Goal: Task Accomplishment & Management: Use online tool/utility

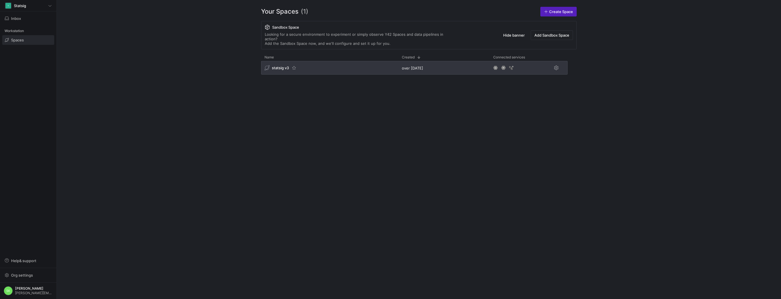
click at [282, 70] on span "statsig v3" at bounding box center [280, 68] width 17 height 5
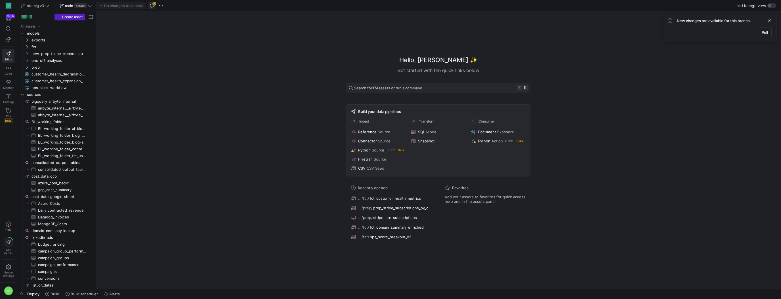
click at [155, 3] on span "button" at bounding box center [151, 5] width 7 height 7
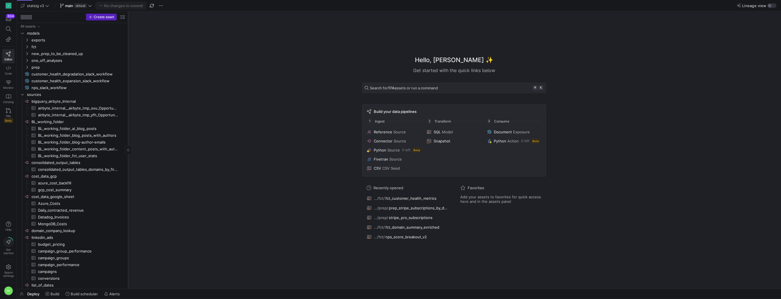
drag, startPoint x: 96, startPoint y: 87, endPoint x: 134, endPoint y: 101, distance: 40.1
click at [128, 101] on div at bounding box center [128, 149] width 0 height 277
click at [26, 49] on icon "Press SPACE to select this row." at bounding box center [27, 46] width 4 height 3
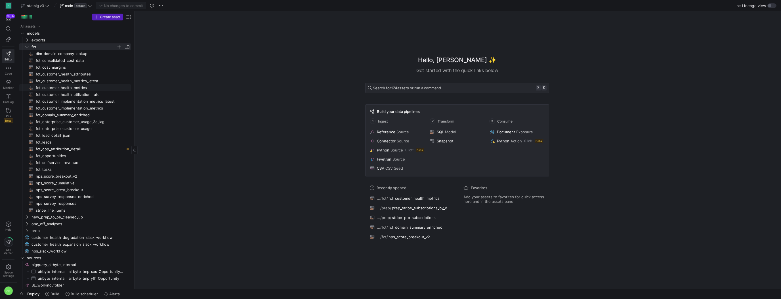
click at [89, 88] on span "fct_customer_health_metrics​​​​​​​​​​" at bounding box center [80, 88] width 88 height 7
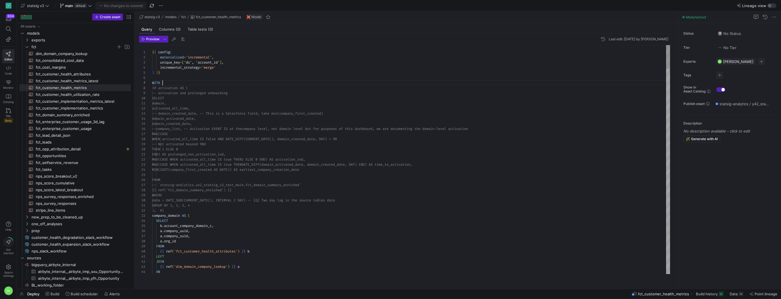
scroll to position [31, 10]
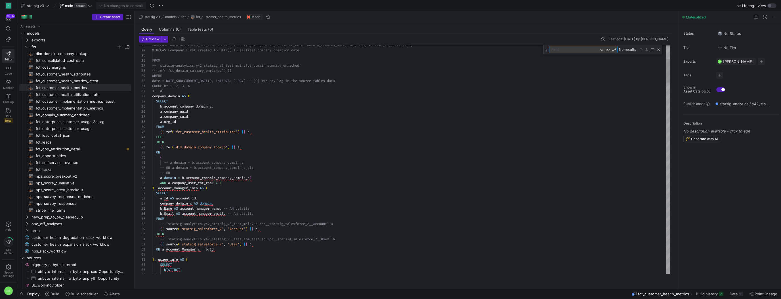
type textarea "domain, activated_all_time, -- domain_created_date, -- This is a Salesforce fie…"
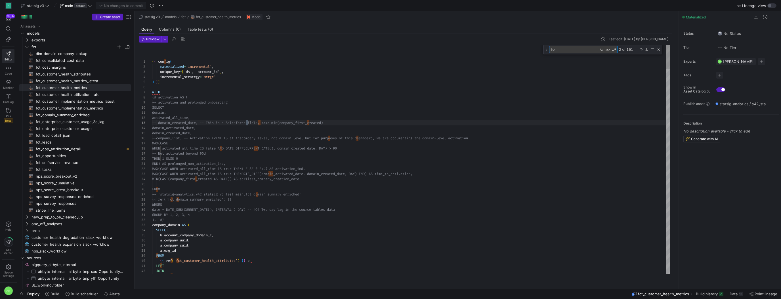
type textarea "for"
type textarea "OR (contract_cloud_ind = 1 AND current_year_usage_contracted <= 250000000) THEN…"
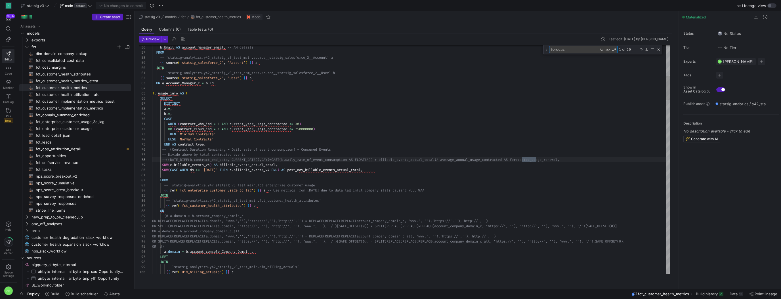
type textarea "forecast"
type textarea "ON a.domain = c.domain AND c.ds BETWEEN b.contract_start_date AND b.contract_en…"
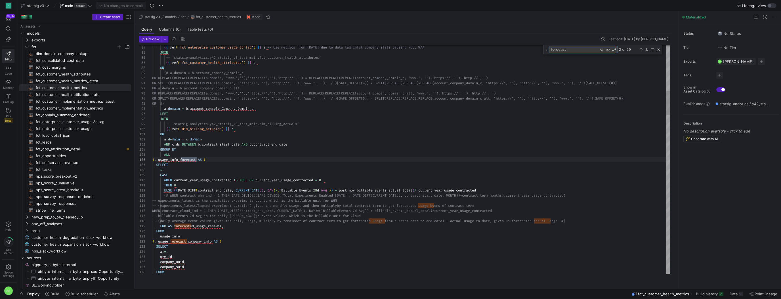
scroll to position [51, 45]
type textarea "forecast"
drag, startPoint x: 175, startPoint y: 196, endPoint x: 495, endPoint y: 197, distance: 320.0
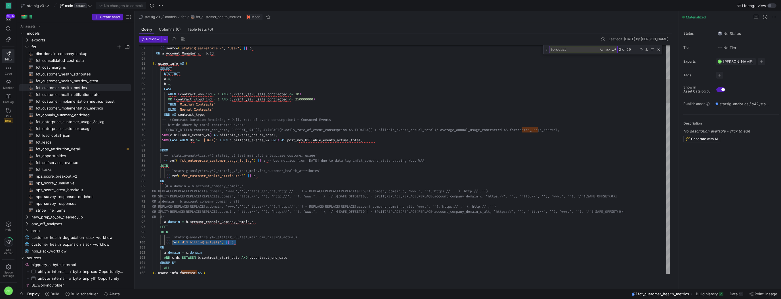
scroll to position [36, 14]
drag, startPoint x: 242, startPoint y: 248, endPoint x: 166, endPoint y: 249, distance: 75.7
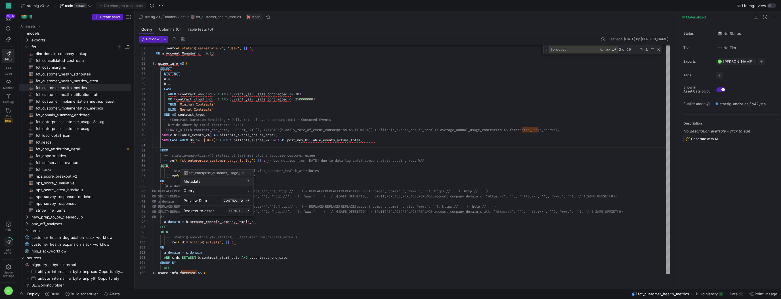
click at [350, 204] on div at bounding box center [390, 149] width 781 height 299
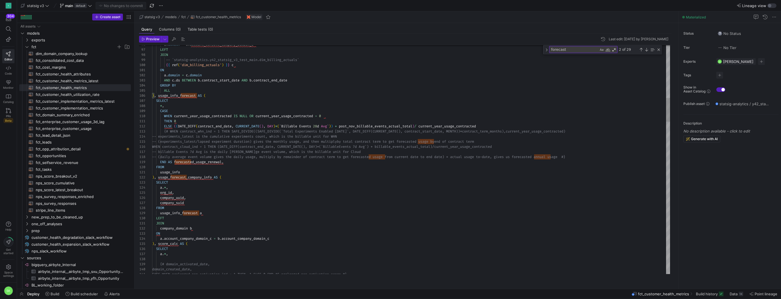
drag, startPoint x: 333, startPoint y: 131, endPoint x: 287, endPoint y: 133, distance: 46.3
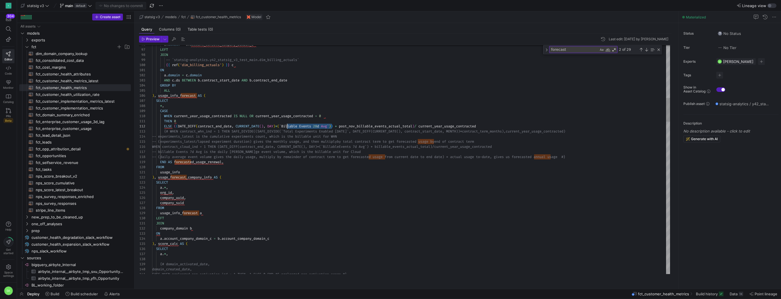
drag, startPoint x: 286, startPoint y: 133, endPoint x: 333, endPoint y: 132, distance: 47.4
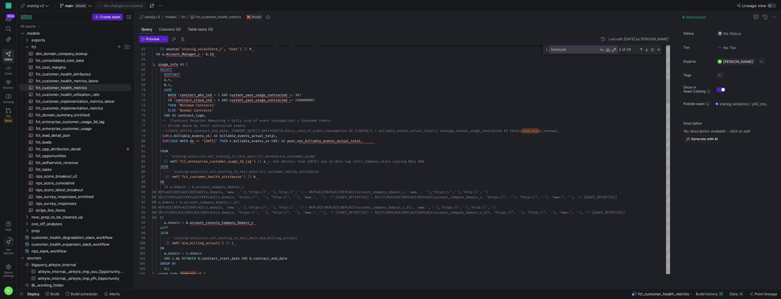
scroll to position [20, 55]
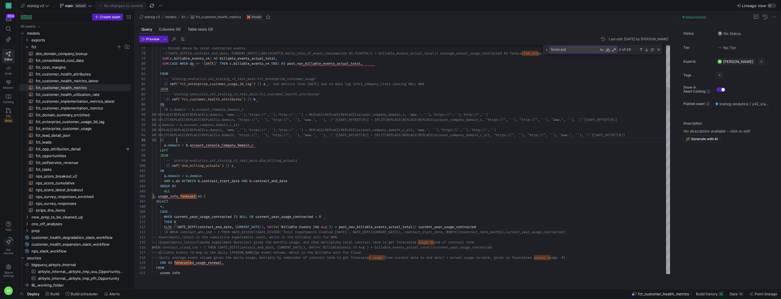
scroll to position [20, 24]
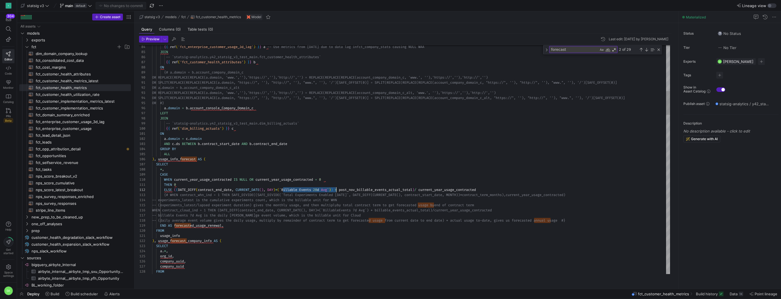
scroll to position [5, 182]
drag, startPoint x: 284, startPoint y: 195, endPoint x: 334, endPoint y: 197, distance: 50.6
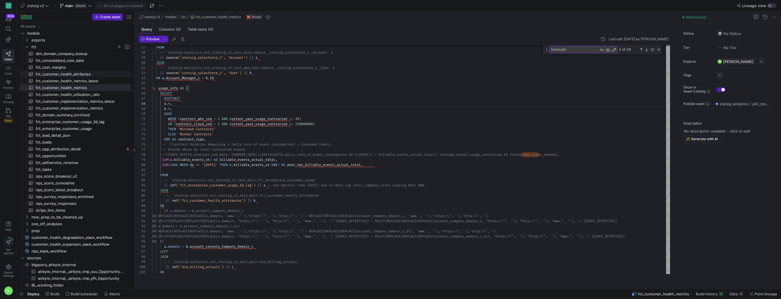
click at [96, 77] on span "fct_customer_health_attributes​​​​​​​​​​" at bounding box center [80, 74] width 88 height 7
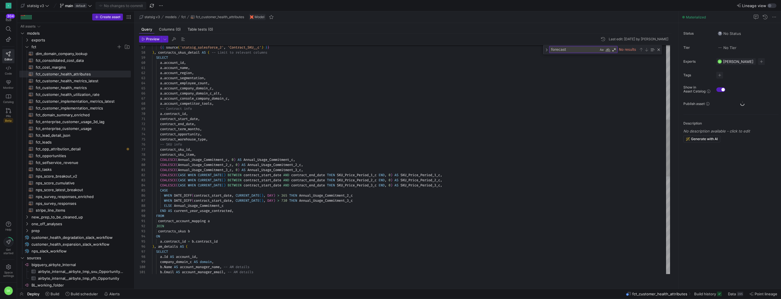
scroll to position [36, 63]
click at [302, 111] on div "{ { source ( 'statsig_salesforce_2' , 'Contract_SKU__c' ) } } ) , contracts_sku…" at bounding box center [411, 206] width 518 height 923
paste textarea "current_year_usage_contracted"
type textarea "start_date AND contract_end_date THEN SKU_Price_Period_2_c END, 0) AS SKU_Price…"
type textarea "current_year_usage_contracted"
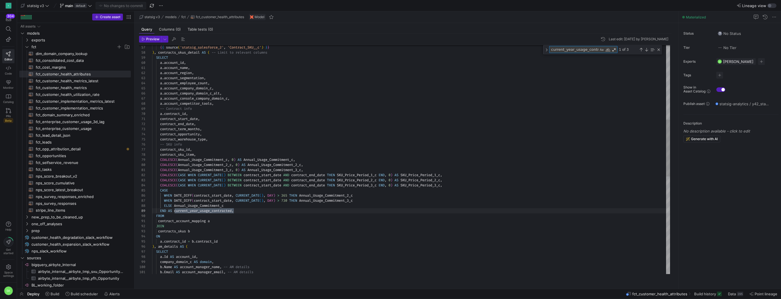
scroll to position [0, 7]
type textarea "b.account_manager_name, -- AM details b.account_manager_email, -- AM details MA…"
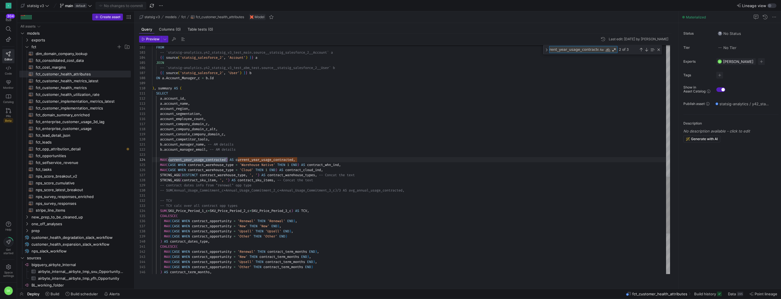
scroll to position [46, 75]
type textarea "current_year_usage_contracted"
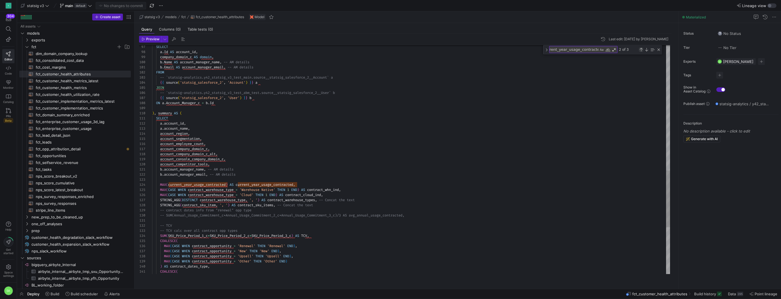
click at [641, 52] on div "Previous Match (⇧Enter)" at bounding box center [640, 49] width 5 height 5
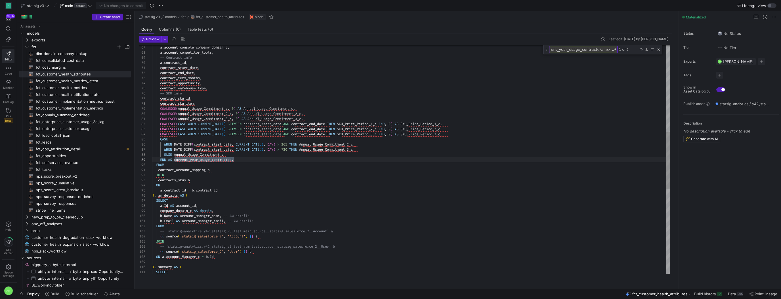
click at [247, 168] on div "ON a . Account_Manager_c = b . Id ) , summary AS ( SELECT FROM -- `statsig-anal…" at bounding box center [411, 155] width 518 height 923
click at [254, 163] on div "ON a . Account_Manager_c = b . Id ) , summary AS ( SELECT FROM -- `statsig-anal…" at bounding box center [411, 155] width 518 height 923
click at [219, 168] on div "ON a . Account_Manager_c = b . Id ) , summary AS ( SELECT FROM -- `statsig-anal…" at bounding box center [411, 155] width 518 height 923
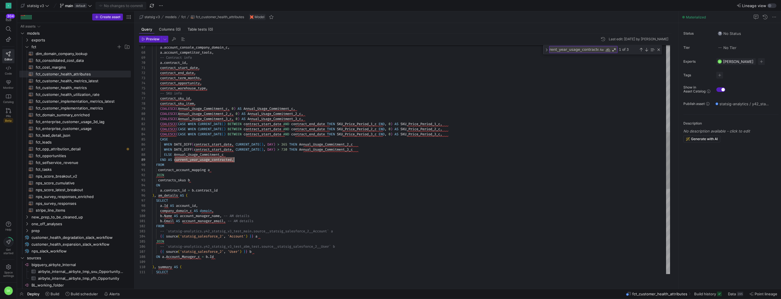
click at [244, 165] on div "ON a . Account_Manager_c = b . Id ) , summary AS ( SELECT FROM -- `statsig-anal…" at bounding box center [411, 155] width 518 height 923
drag, startPoint x: 243, startPoint y: 125, endPoint x: 161, endPoint y: 125, distance: 82.5
click at [161, 125] on div "ON a . Account_Manager_c = b . Id ) , summary AS ( SELECT FROM -- `statsig-anal…" at bounding box center [411, 155] width 518 height 923
click at [242, 167] on div "ON a . Account_Manager_c = b . Id ) , summary AS ( SELECT FROM -- `statsig-anal…" at bounding box center [411, 155] width 518 height 923
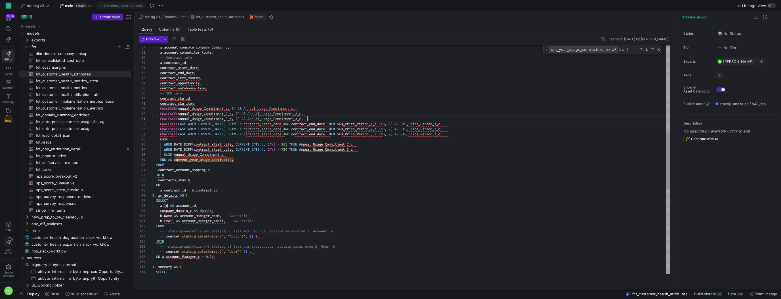
scroll to position [0, 155]
click at [318, 125] on div "ON a . Account_Manager_c = b . Id ) , summary AS ( SELECT FROM -- `statsig-anal…" at bounding box center [411, 155] width 518 height 923
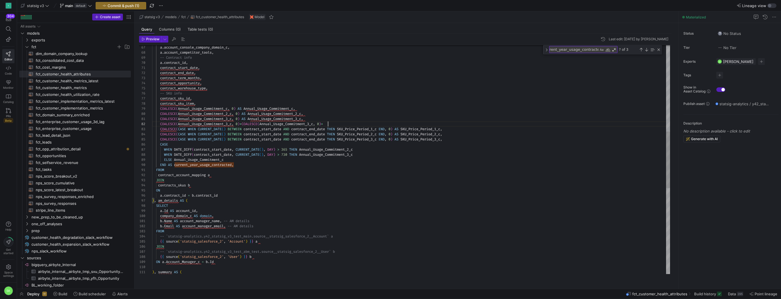
scroll to position [5, 257]
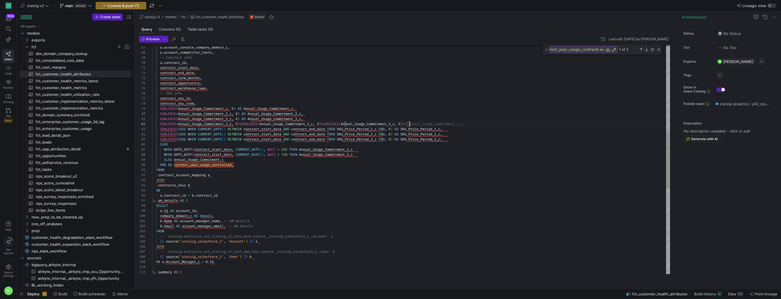
click at [282, 115] on div "ON a . Account_Manager_c = b . Id ) , summary AS ( FROM -- `statsig-analytics.y…" at bounding box center [411, 158] width 518 height 928
click at [217, 130] on div "ON a . Account_Manager_c = b . Id ) , summary AS ( FROM -- `statsig-analytics.y…" at bounding box center [411, 158] width 518 height 928
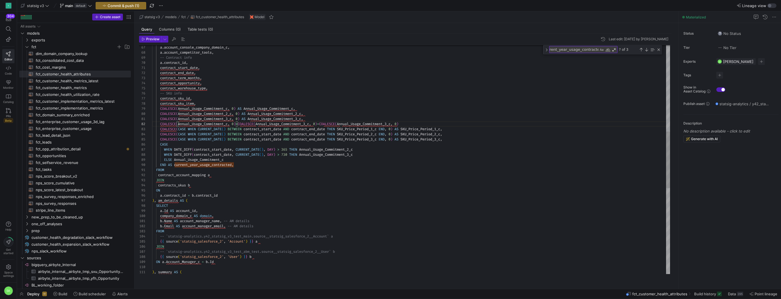
click at [228, 120] on div "ON a . Account_Manager_c = b . Id ) , summary AS ( FROM -- `statsig-analytics.y…" at bounding box center [411, 158] width 518 height 928
click at [286, 130] on div "ON a . Account_Manager_c = b . Id ) , summary AS ( FROM -- `statsig-analytics.y…" at bounding box center [411, 158] width 518 height 928
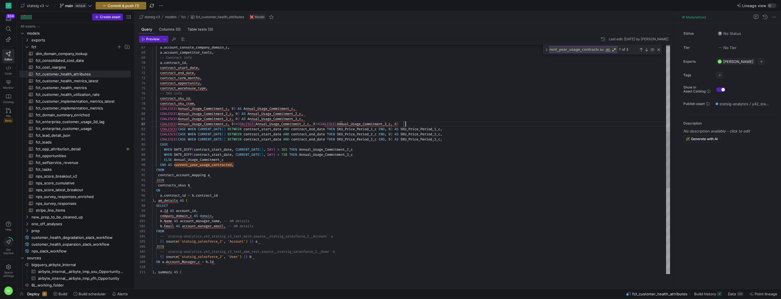
click at [413, 131] on div "ON a . Account_Manager_c = b . Id ) , summary AS ( FROM -- `statsig-analytics.y…" at bounding box center [411, 158] width 518 height 928
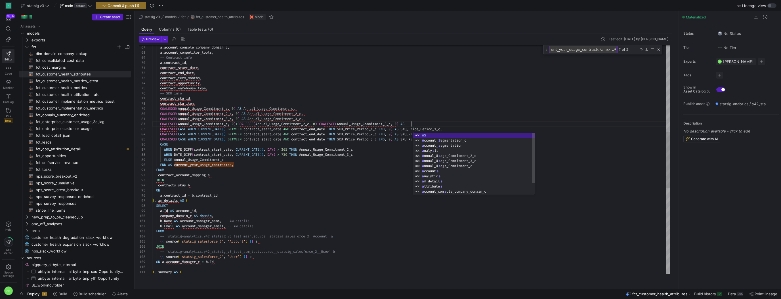
scroll to position [5, 262]
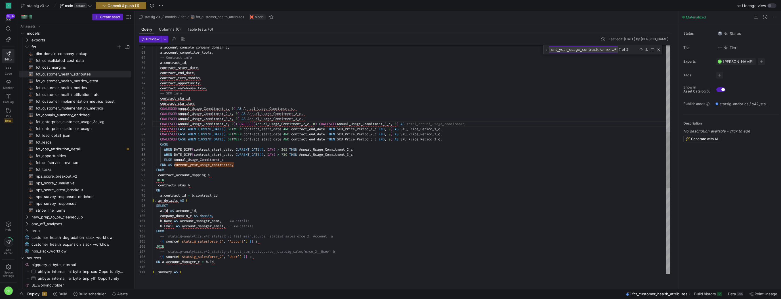
click at [210, 169] on div "ON a . Account_Manager_c = b . Id ) , summary AS ( FROM -- `statsig-analytics.y…" at bounding box center [411, 158] width 518 height 928
click at [212, 172] on div "ON a . Account_Manager_c = b . Id ) , summary AS ( FROM -- `statsig-analytics.y…" at bounding box center [411, 158] width 518 height 928
click at [425, 130] on div "ON a . Account_Manager_c = b . Id ) , summary AS ( FROM -- `statsig-analytics.y…" at bounding box center [411, 158] width 518 height 928
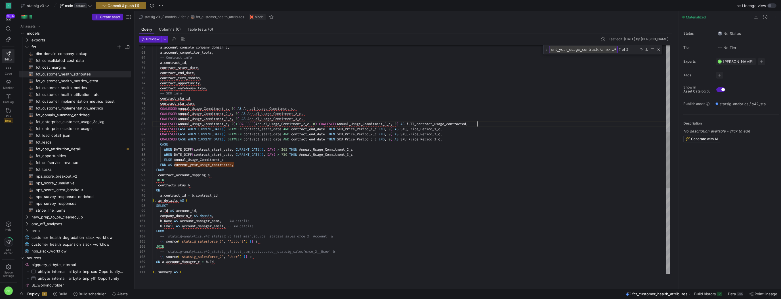
click at [441, 132] on div "ON a . Account_Manager_c = b . Id ) , summary AS ( FROM -- `statsig-analytics.y…" at bounding box center [411, 158] width 518 height 928
click at [400, 181] on div "ON a . Account_Manager_c = b . Id ) , summary AS ( FROM -- `statsig-analytics.y…" at bounding box center [411, 158] width 518 height 928
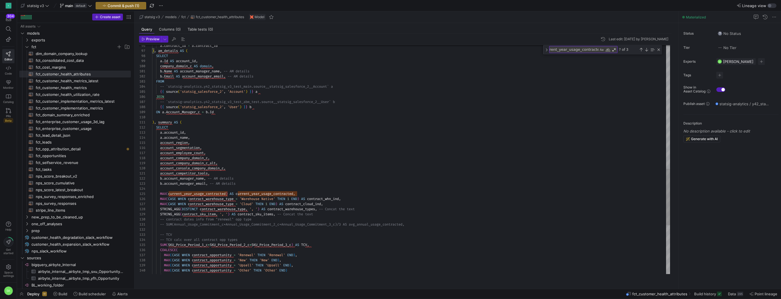
click at [252, 174] on div "ON a . Account_Manager_c = b . Id ) , summary AS ( FROM -- `statsig-analytics.y…" at bounding box center [411, 8] width 518 height 928
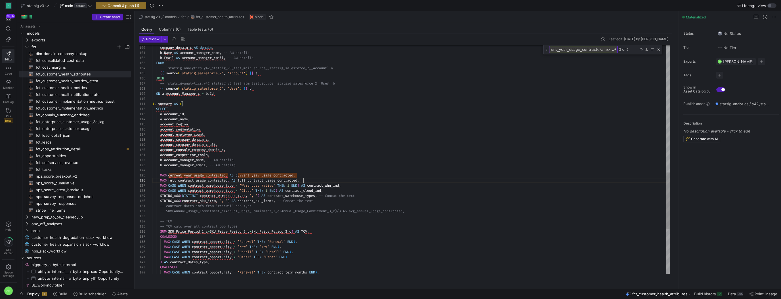
scroll to position [26, 151]
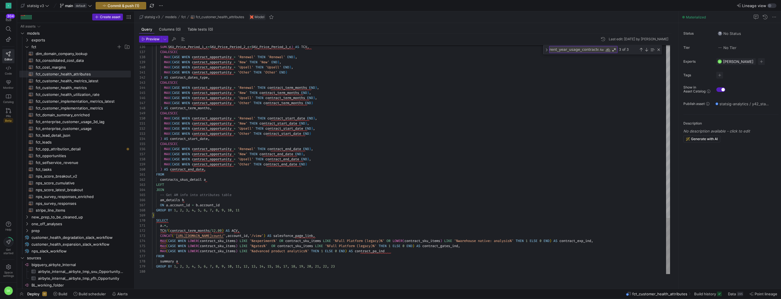
click at [150, 41] on span "Preview" at bounding box center [152, 39] width 13 height 4
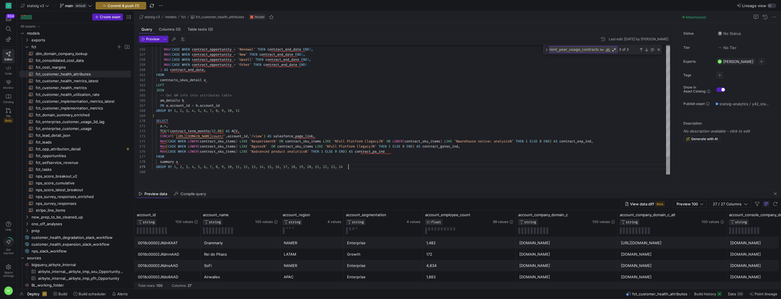
scroll to position [26, 196]
type textarea "FROM contracts_skus_detail a LEFT JOIN -- Get AM info into attributes table am_…"
click at [154, 41] on span "Preview" at bounding box center [152, 39] width 13 height 4
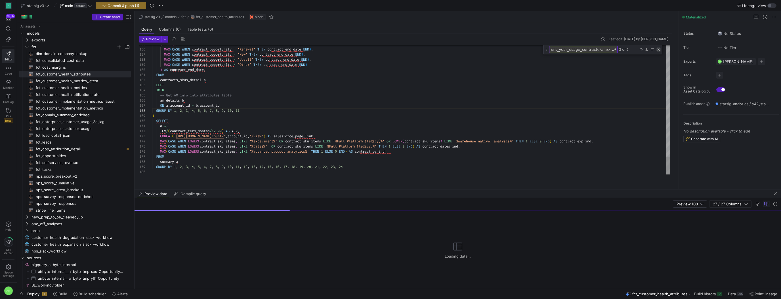
click at [660, 52] on div "Close (Escape)" at bounding box center [658, 49] width 5 height 5
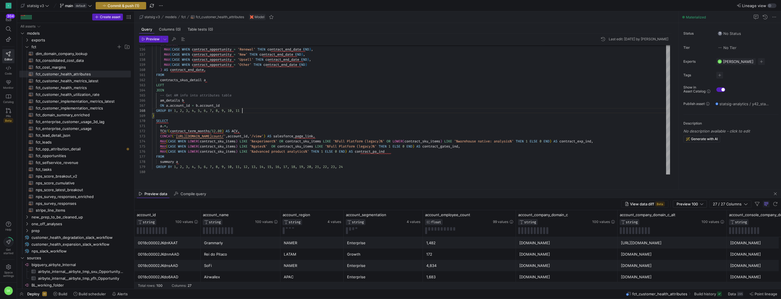
click at [135, 6] on span "Commit & push (1)" at bounding box center [124, 5] width 32 height 5
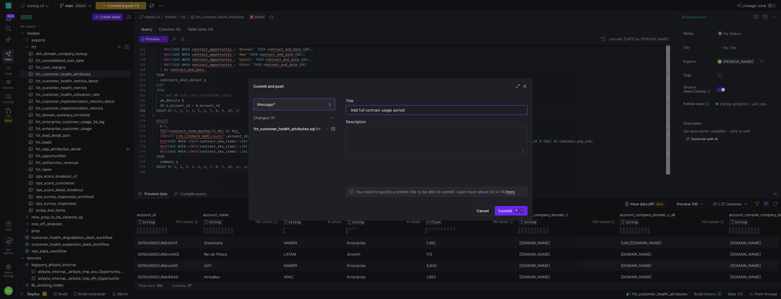
type input "Add full contract usage period"
click at [504, 212] on span "submit" at bounding box center [511, 210] width 32 height 9
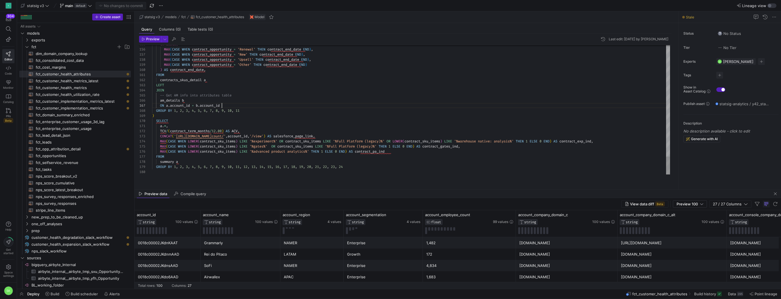
type textarea "g"
type textarea "a.*, TCV/(contract_term_months/12.00) AS ACV, CONCAT('[URL][DOMAIN_NAME]',accou…"
type textarea "f"
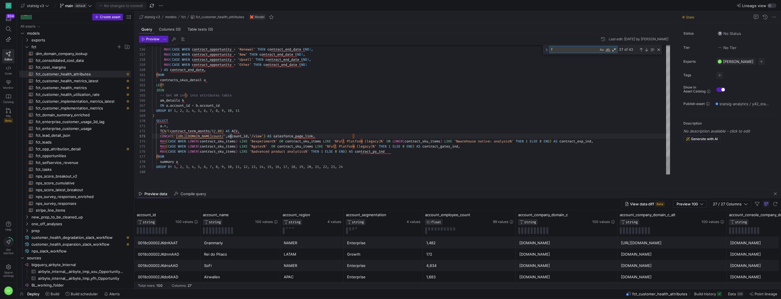
type textarea "a.*, TCV/(contract_term_months/12.00) AS ACV, CONCAT('[URL][DOMAIN_NAME]',accou…"
type textarea "fu"
type textarea "a.*, TCV/(contract_term_months/12.00) AS ACV, CONCAT('[URL][DOMAIN_NAME]',accou…"
type textarea "ful"
type textarea "a.*, TCV/(contract_term_months/12.00) AS ACV, CONCAT('[URL][DOMAIN_NAME]',accou…"
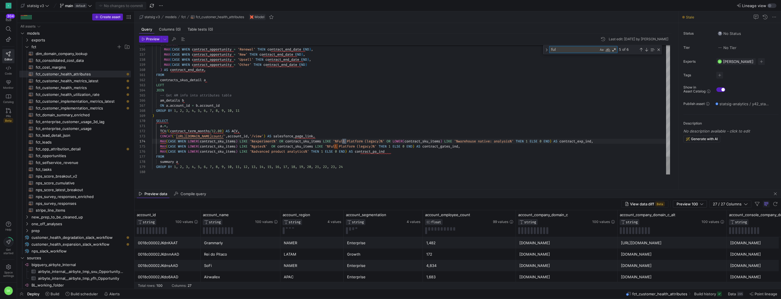
type textarea "full"
type textarea "COALESCE(Annual_Usage_Commitment_3_c, 0) AS Annual_Usage_Commitment_3_c, COALES…"
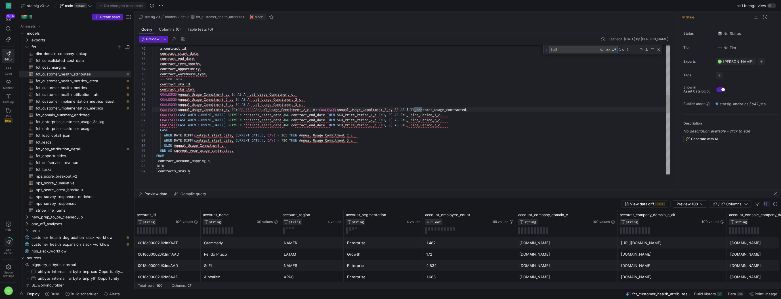
type textarea "full"
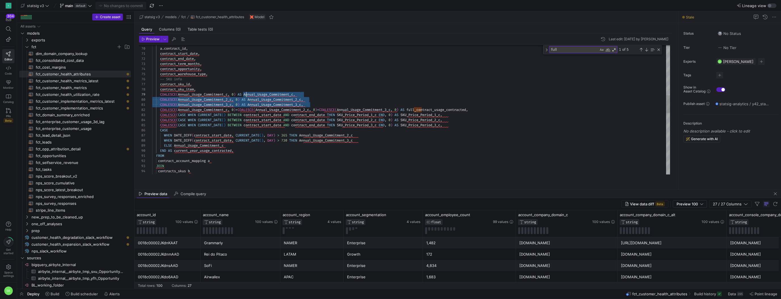
scroll to position [41, 94]
drag, startPoint x: 314, startPoint y: 111, endPoint x: 247, endPoint y: 99, distance: 68.0
click at [247, 99] on div "-- Contract info a . contract_id , contract_start_date , contract_end_date , co…" at bounding box center [411, 148] width 518 height 928
click at [59, 295] on span "Build" at bounding box center [54, 294] width 9 height 5
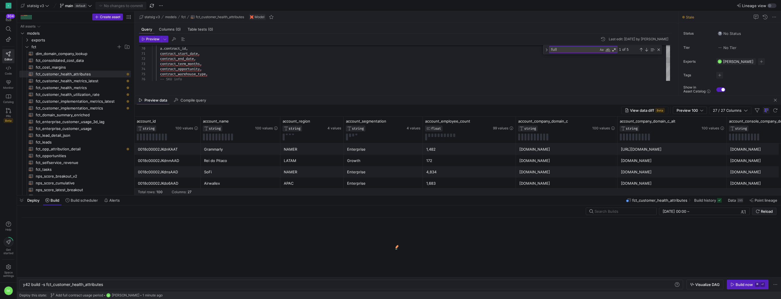
scroll to position [0, 81]
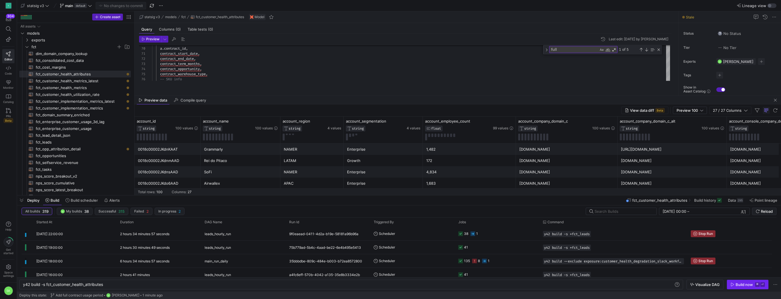
click at [747, 286] on div "Build now" at bounding box center [743, 284] width 17 height 5
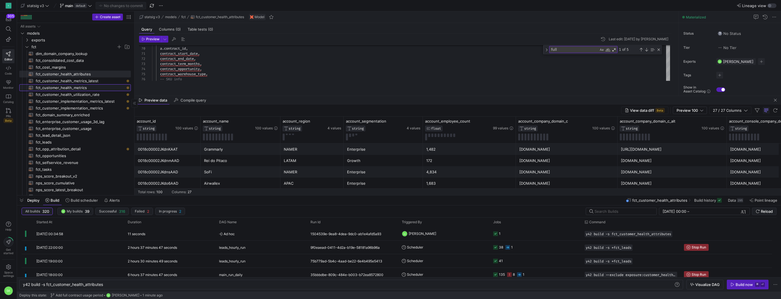
click at [76, 89] on span "fct_customer_health_metrics​​​​​​​​​​" at bounding box center [80, 88] width 88 height 7
type textarea "{{ config( materialized='incremental', unique_key=['ds', 'account_id'], increme…"
type textarea "y42 build -s fct_customer_health_metrics"
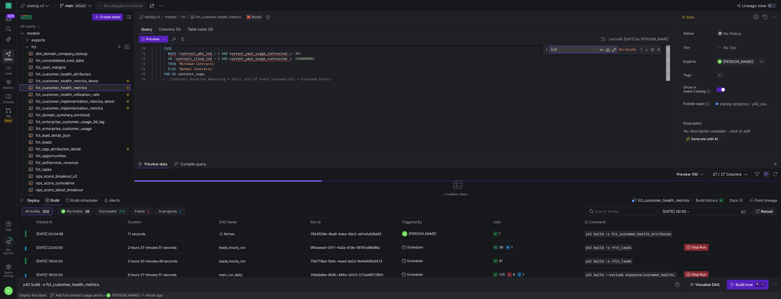
drag, startPoint x: 424, startPoint y: 95, endPoint x: 420, endPoint y: 159, distance: 63.9
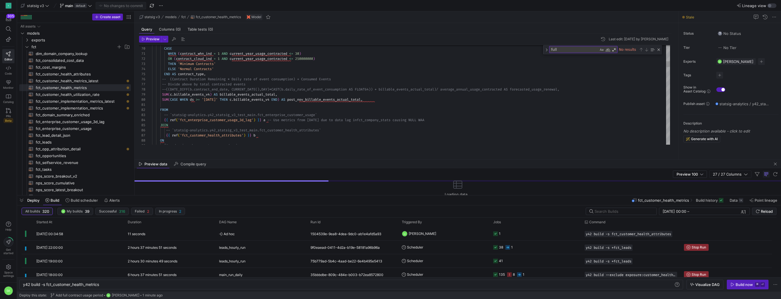
type textarea "FROM -- `statsig-analytics.y42_statsig_v3_test_main.fct_enterprise_customer_usa…"
type textarea "FROM"
type textarea "FROM -- `statsig-analytics.y42_statsig_v3_test_main.fct_enterprise_customer_usa…"
type textarea "u"
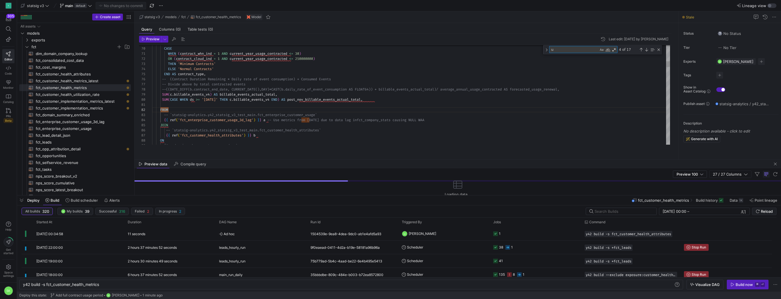
type textarea "FROM -- `statsig-analytics.y42_statsig_v3_test_main.fct_enterprise_customer_usa…"
type textarea "us"
type textarea "FROM -- `statsig-analytics.y42_statsig_v3_test_main.fct_enterprise_customer_usa…"
type textarea "usag"
type textarea "FROM -- `statsig-analytics.y42_statsig_v3_test_main.fct_enterprise_customer_usa…"
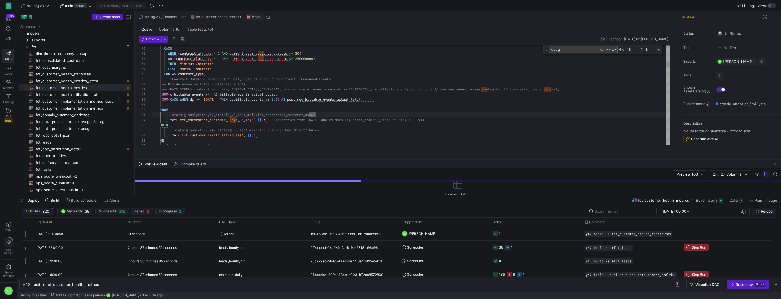
type textarea "usage"
type textarea "FROM -- `statsig-analytics.y42_statsig_v3_test_main.fct_enterprise_customer_usa…"
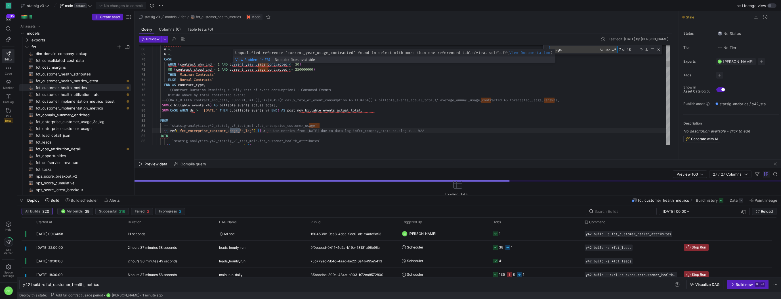
type textarea "usage"
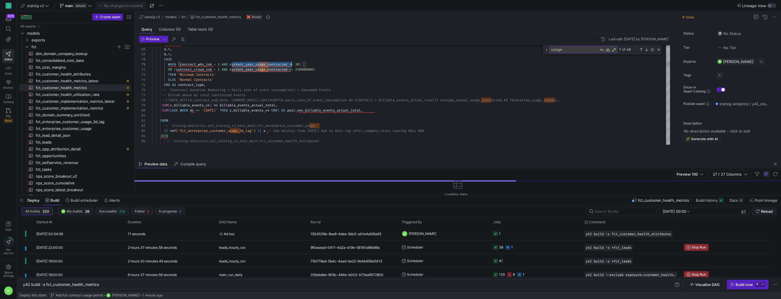
click at [643, 52] on div "Previous Match (⇧Enter)" at bounding box center [640, 49] width 5 height 5
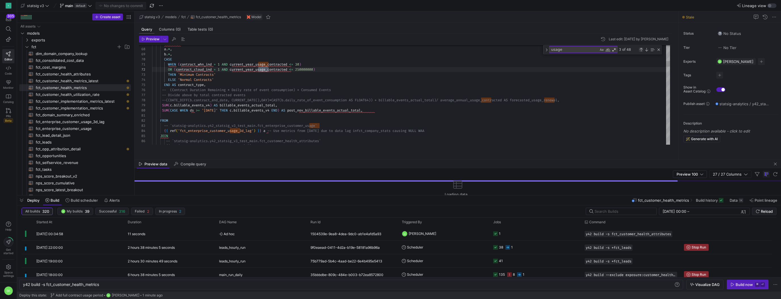
click at [643, 52] on div "Previous Match (⇧Enter)" at bounding box center [640, 49] width 5 height 5
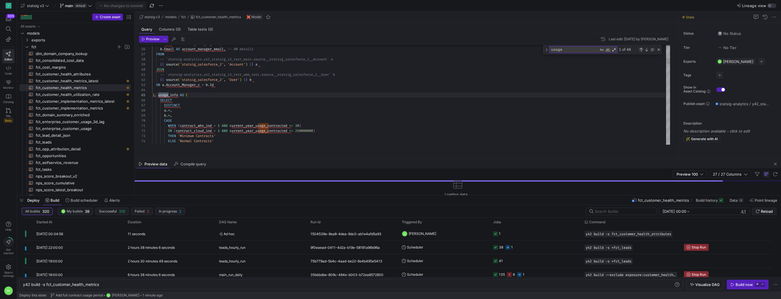
click at [643, 52] on div "Previous Match (⇧Enter)" at bounding box center [640, 49] width 5 height 5
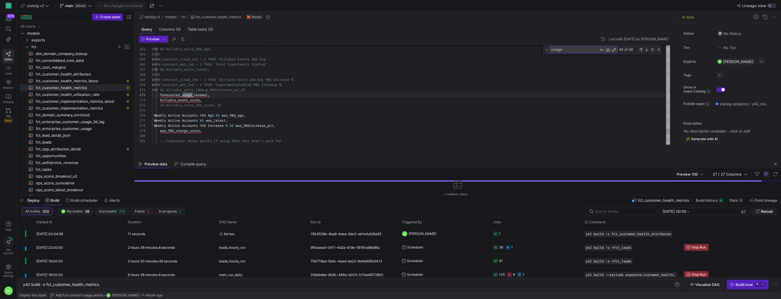
click at [643, 52] on div "Previous Match (⇧Enter)" at bounding box center [640, 49] width 5 height 5
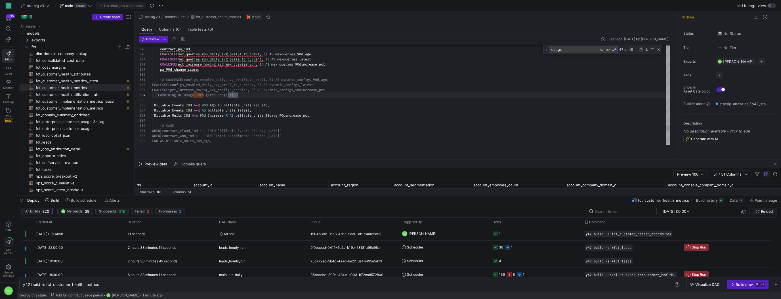
click at [643, 52] on div "Previous Match (⇧Enter)" at bounding box center [640, 49] width 5 height 5
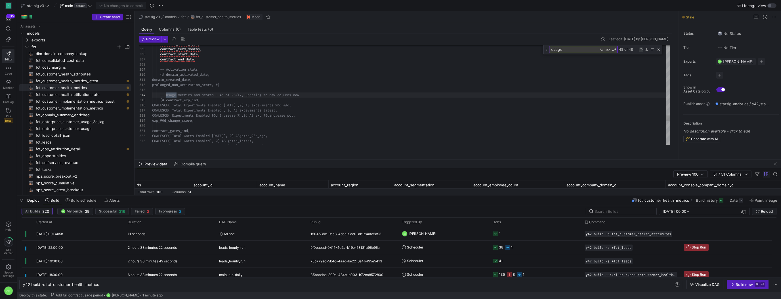
click at [643, 52] on div "Previous Match (⇧Enter)" at bounding box center [640, 49] width 5 height 5
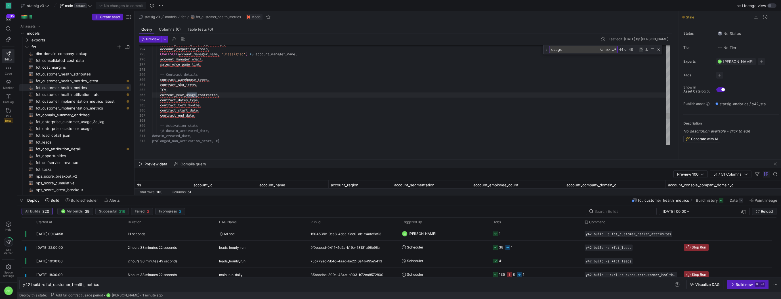
scroll to position [0, 45]
click at [643, 52] on div "Previous Match (⇧Enter)" at bounding box center [640, 49] width 5 height 5
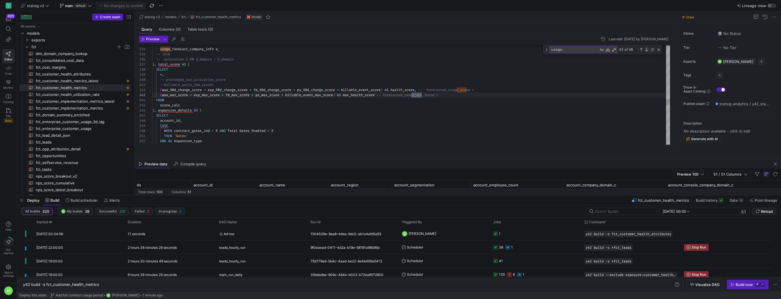
click at [647, 52] on div "Next Match (Enter)" at bounding box center [646, 49] width 5 height 5
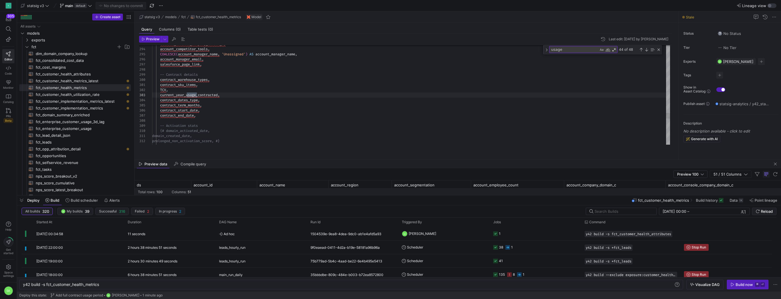
scroll to position [31, 45]
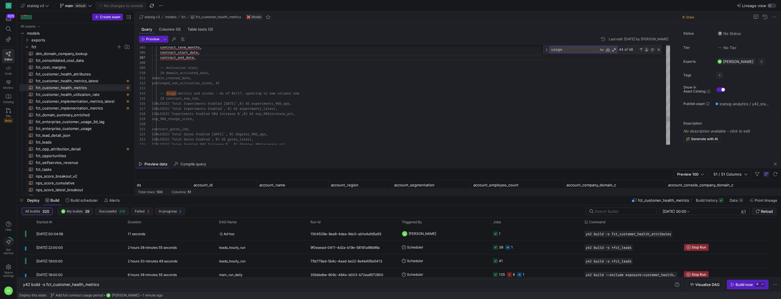
click at [648, 52] on div "Next Match (Enter)" at bounding box center [646, 49] width 5 height 5
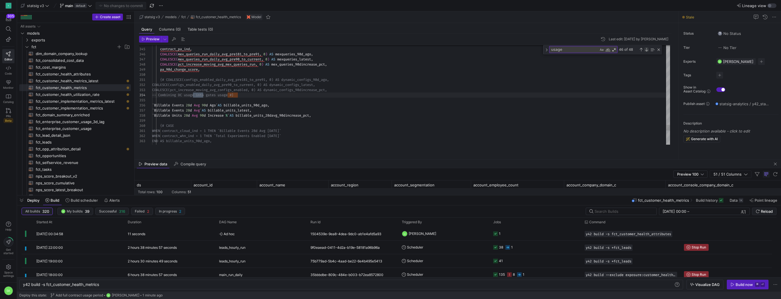
click at [647, 52] on div "Next Match (Enter)" at bounding box center [646, 49] width 5 height 5
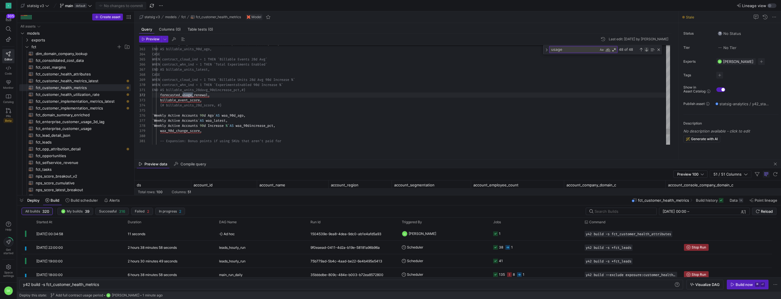
scroll to position [0, 41]
click at [643, 52] on div "Previous Match (⇧Enter)" at bounding box center [640, 49] width 5 height 5
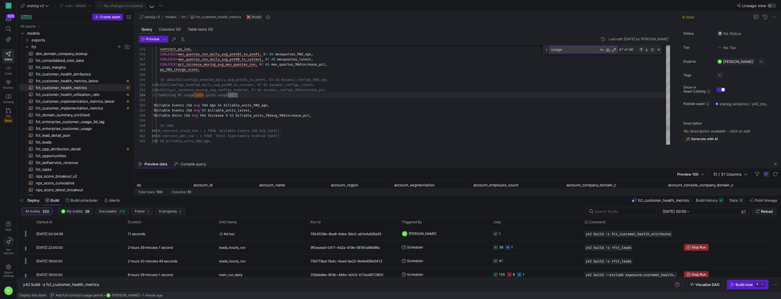
click at [643, 52] on div "Previous Match (⇧Enter)" at bounding box center [640, 49] width 5 height 5
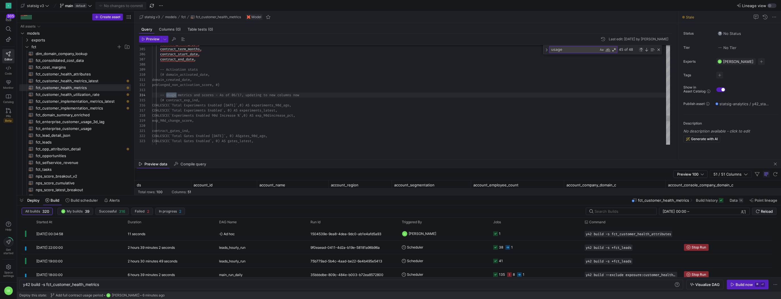
click at [643, 52] on div "Previous Match (⇧Enter)" at bounding box center [640, 49] width 5 height 5
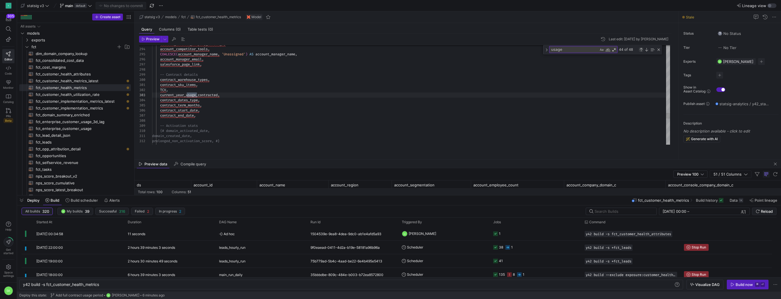
click at [643, 52] on div "Previous Match (⇧Enter)" at bounding box center [640, 49] width 5 height 5
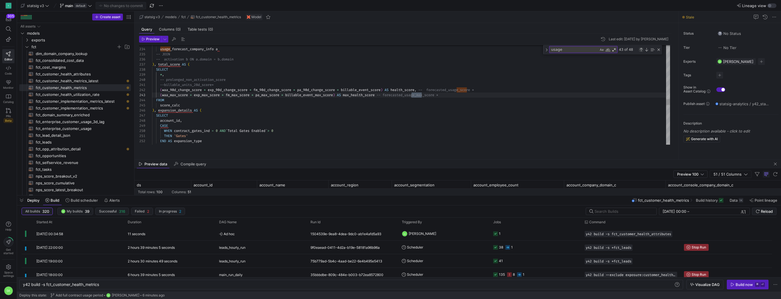
click at [643, 52] on div "Previous Match (⇧Enter)" at bounding box center [640, 49] width 5 height 5
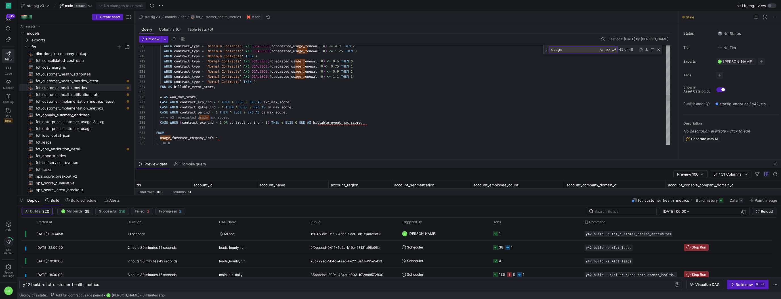
click at [642, 52] on div "Previous Match (⇧Enter)" at bounding box center [640, 49] width 5 height 5
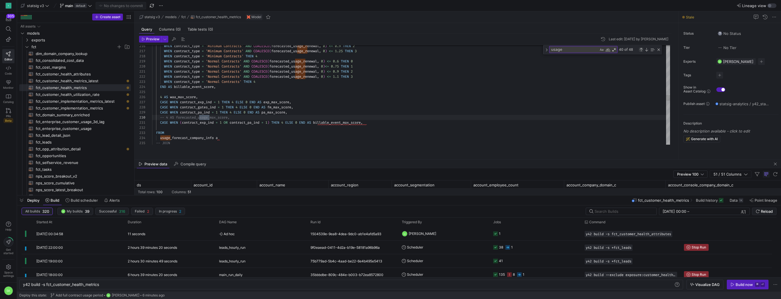
scroll to position [0, 153]
click at [642, 52] on div "Previous Match (⇧Enter)" at bounding box center [640, 49] width 5 height 5
click at [191, 136] on div "FROM usage_forecast_company_info a -- JOIN CASE WHEN contract_gates_ind = 1 THE…" at bounding box center [411, 25] width 518 height 2179
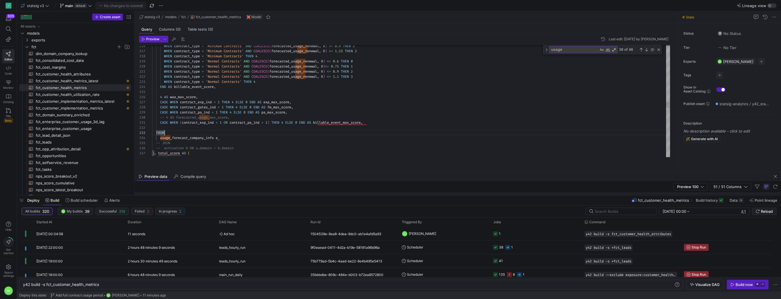
drag, startPoint x: 437, startPoint y: 159, endPoint x: 439, endPoint y: 171, distance: 12.7
click at [223, 155] on div "FROM usage_forecast_company_info a -- JOIN CASE WHEN contract_gates_ind = 1 THE…" at bounding box center [411, 25] width 518 height 2179
click at [422, 174] on div "Preview data Compile query" at bounding box center [457, 176] width 646 height 9
drag, startPoint x: 422, startPoint y: 172, endPoint x: 423, endPoint y: 186, distance: 14.2
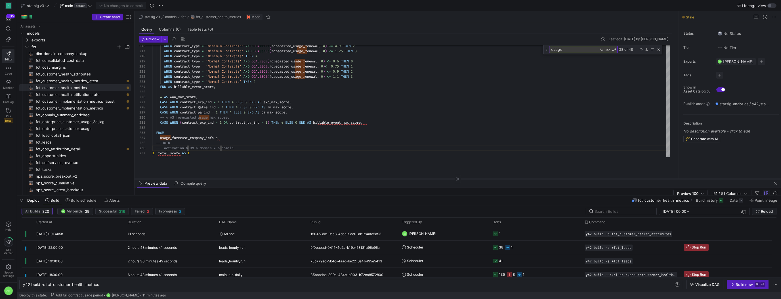
click at [423, 179] on div at bounding box center [457, 179] width 646 height 0
click at [660, 52] on div "Close (Escape)" at bounding box center [658, 49] width 5 height 5
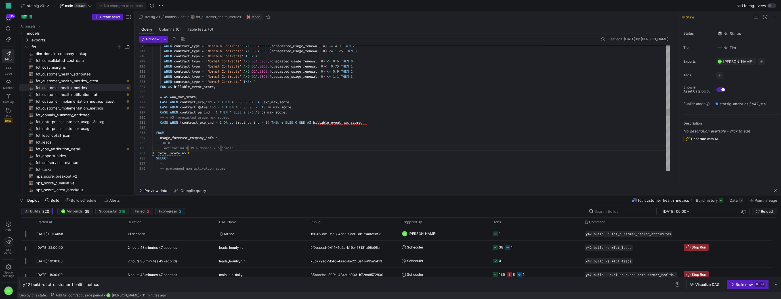
click at [289, 133] on div "FROM usage_forecast_company_info a -- JOIN CASE WHEN contract_gates_ind = 1 THE…" at bounding box center [411, 28] width 518 height 2174
click at [261, 149] on div "FROM usage_forecast_company_info a -- JOIN CASE WHEN contract_gates_ind = 1 THE…" at bounding box center [411, 28] width 518 height 2174
click at [252, 139] on div "FROM usage_forecast_company_info a -- JOIN CASE WHEN contract_gates_ind = 1 THE…" at bounding box center [411, 28] width 518 height 2174
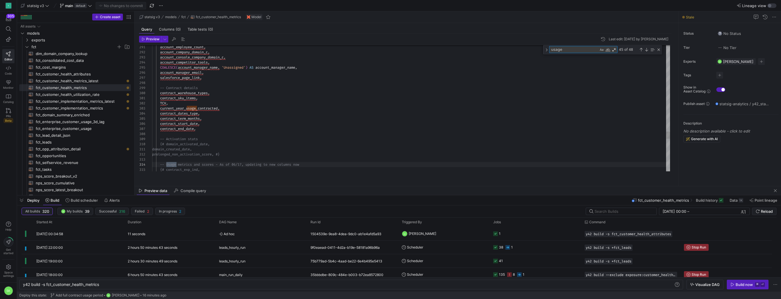
scroll to position [51, 51]
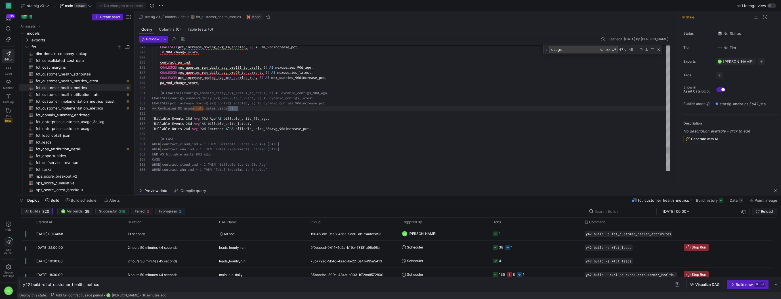
type textarea "END AS billable_units_28davg_90dincrease_pct, #} forecasted_usage_renewal, bill…"
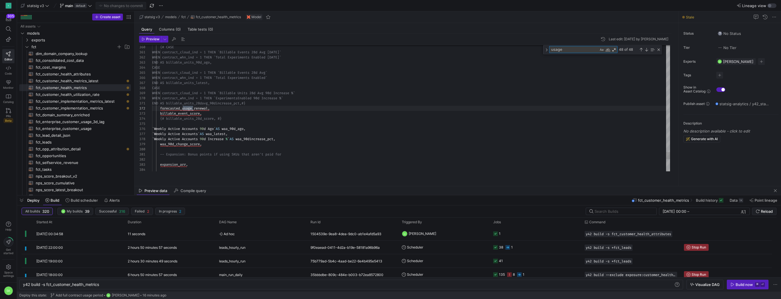
type textarea "forecasted_usage_renewal"
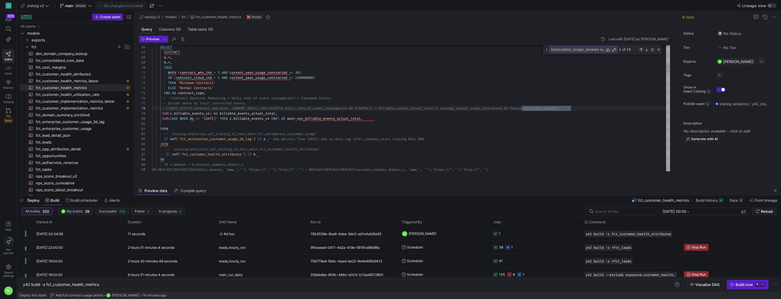
click at [642, 52] on div "Previous Match (⇧Enter)" at bounding box center [640, 49] width 5 height 5
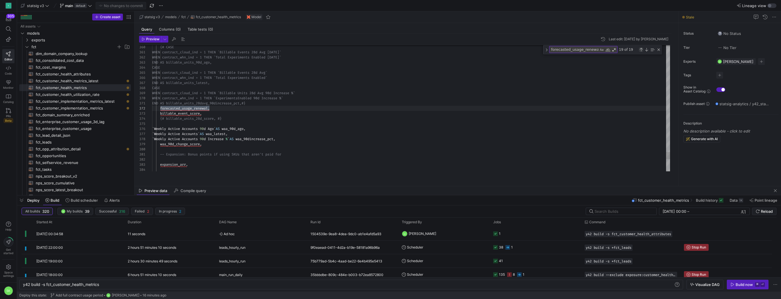
click at [642, 52] on div "Previous Match (⇧Enter)" at bounding box center [640, 49] width 5 height 5
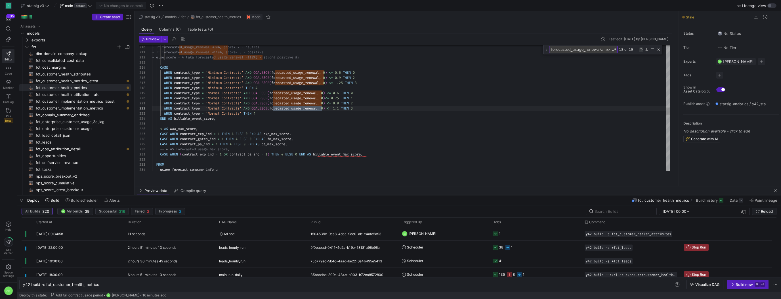
click at [642, 52] on div "Previous Match (⇧Enter)" at bounding box center [640, 49] width 5 height 5
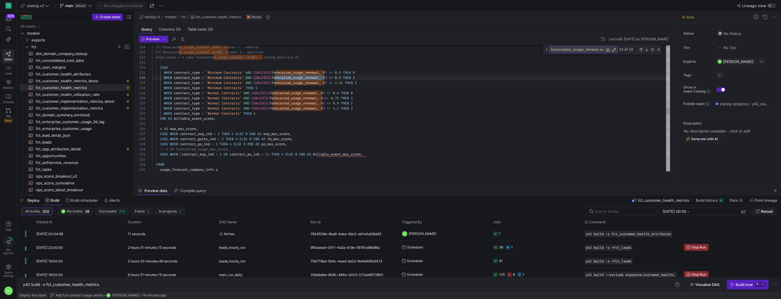
click at [642, 52] on div "Previous Match (⇧Enter)" at bounding box center [640, 49] width 5 height 5
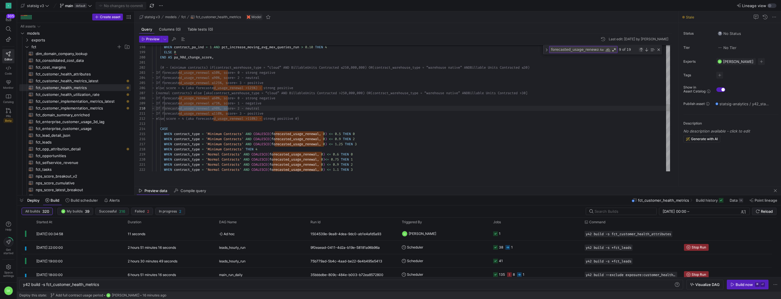
click at [642, 52] on div "Previous Match (⇧Enter)" at bounding box center [640, 49] width 5 height 5
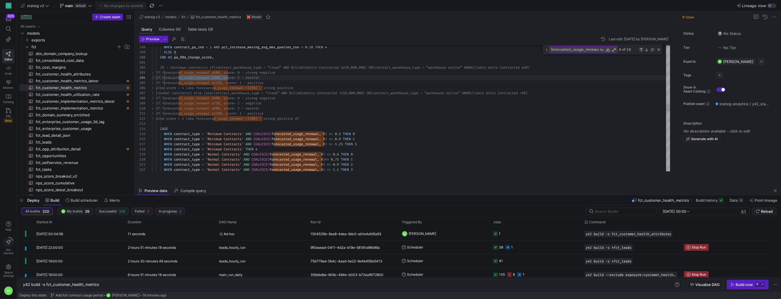
click at [642, 52] on div "Previous Match (⇧Enter)" at bounding box center [640, 49] width 5 height 5
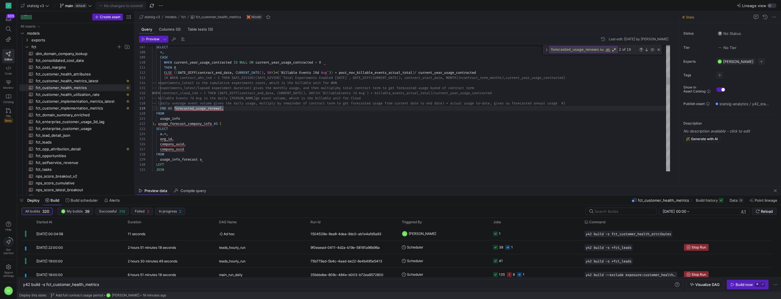
click at [642, 52] on div "Previous Match (⇧Enter)" at bounding box center [640, 49] width 5 height 5
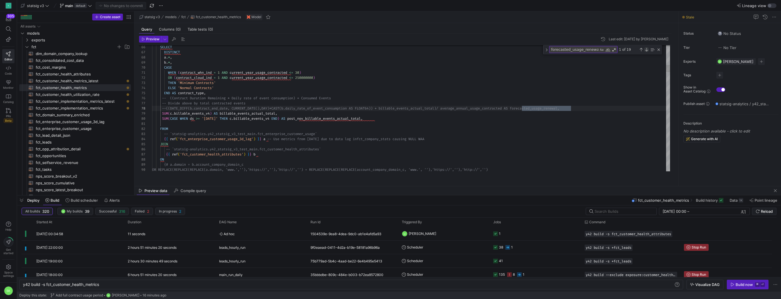
click at [648, 52] on div "Next Match (Enter)" at bounding box center [646, 49] width 5 height 5
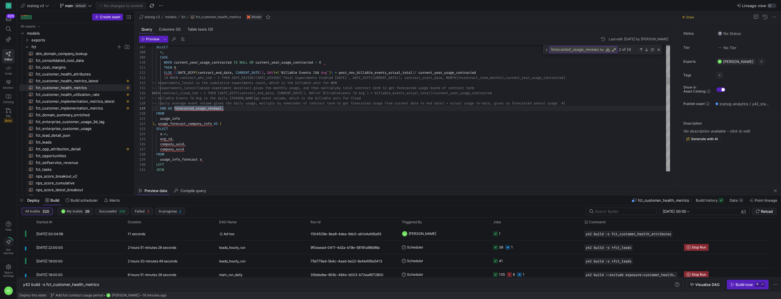
click at [642, 52] on div "Previous Match (⇧Enter)" at bounding box center [640, 49] width 5 height 5
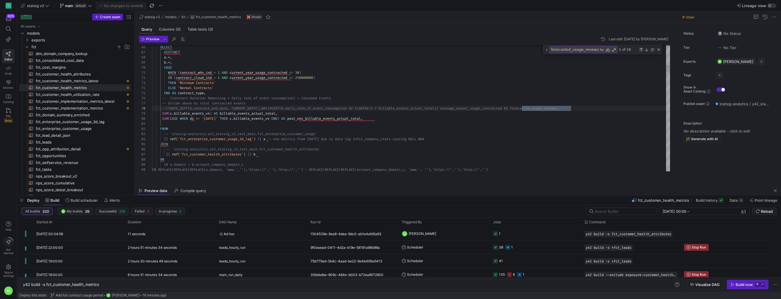
scroll to position [0, 419]
click at [642, 52] on div "Previous Match (⇧Enter)" at bounding box center [640, 49] width 5 height 5
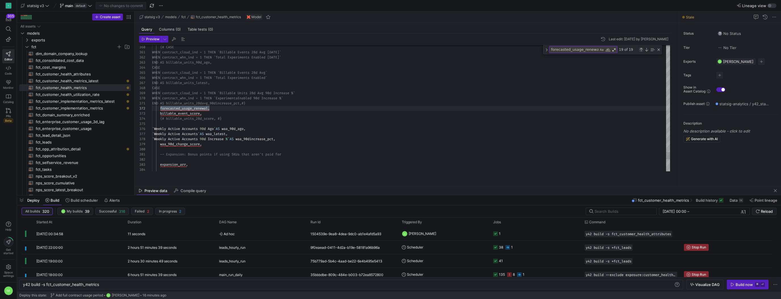
click at [642, 52] on div "Previous Match (⇧Enter)" at bounding box center [640, 49] width 5 height 5
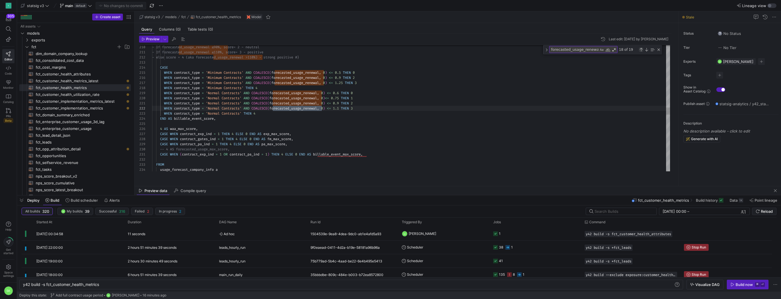
scroll to position [0, 170]
click at [659, 52] on div "Close (Escape)" at bounding box center [658, 49] width 5 height 5
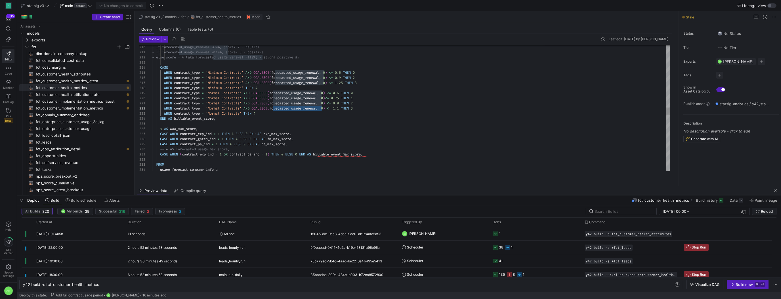
click at [406, 122] on div "- If forecasted_usage_renewal ≤90%, score = 2 - neutral - If forecasted_usage_r…" at bounding box center [411, 60] width 518 height 2174
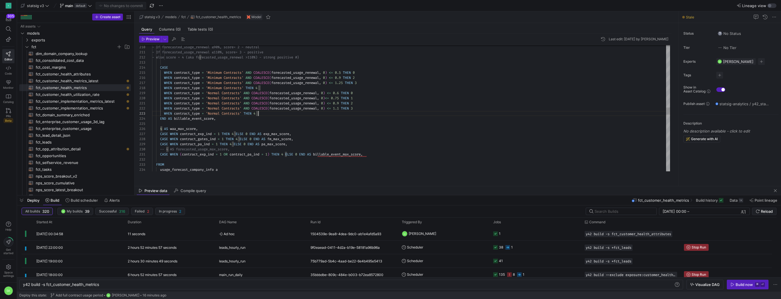
click at [281, 115] on div "- If forecasted_usage_renewal ≤90%, score = 2 - neutral - If forecasted_usage_r…" at bounding box center [411, 60] width 518 height 2174
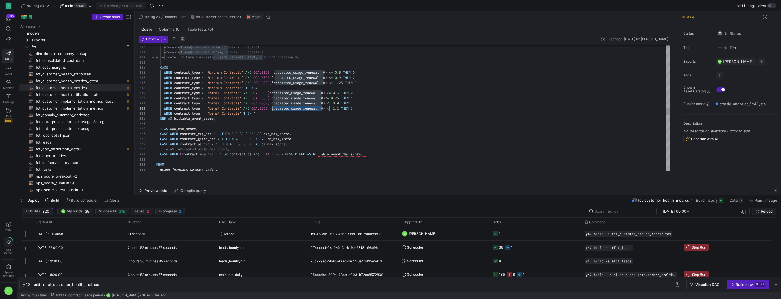
click at [281, 115] on div "- If forecasted_usage_renewal ≤90%, score = 2 - neutral - If forecasted_usage_r…" at bounding box center [411, 60] width 518 height 2174
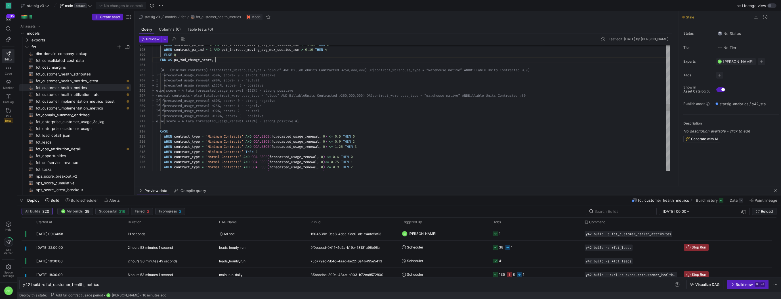
click at [241, 66] on div "- If forecasted_usage_renewal ≤90%, score = 2 - neutral - If forecasted_usage_r…" at bounding box center [411, 124] width 518 height 2174
click at [303, 146] on div "- If forecasted_usage_renewal ≤90%, score = 2 - neutral - If forecasted_usage_r…" at bounding box center [411, 127] width 518 height 2174
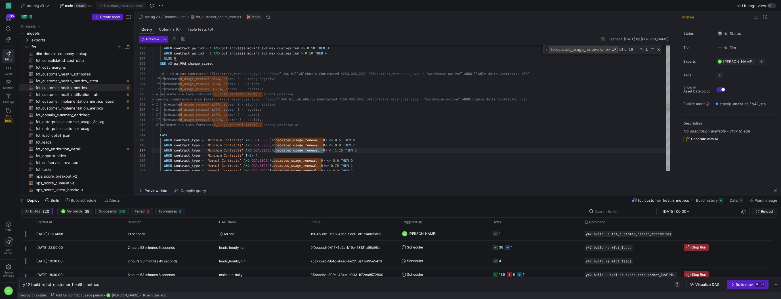
scroll to position [46, 170]
click at [642, 52] on div "Previous Match (⇧Enter)" at bounding box center [640, 49] width 5 height 5
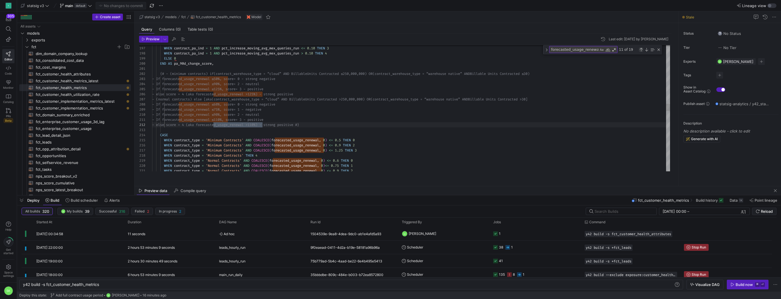
click at [642, 52] on div "Previous Match (⇧Enter)" at bounding box center [640, 49] width 5 height 5
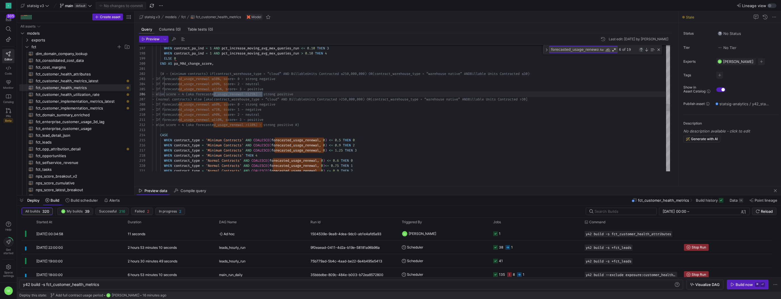
click at [642, 52] on div "Previous Match (⇧Enter)" at bounding box center [640, 49] width 5 height 5
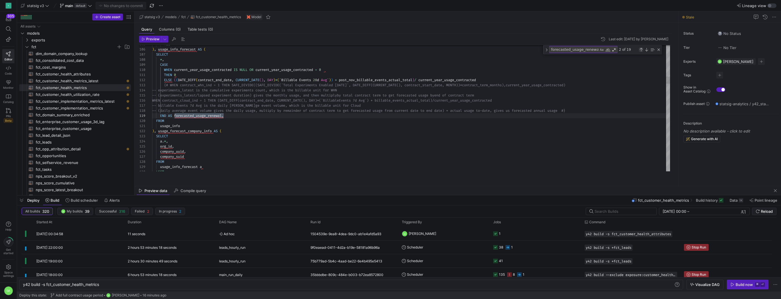
click at [642, 52] on div "Previous Match (⇧Enter)" at bounding box center [640, 49] width 5 height 5
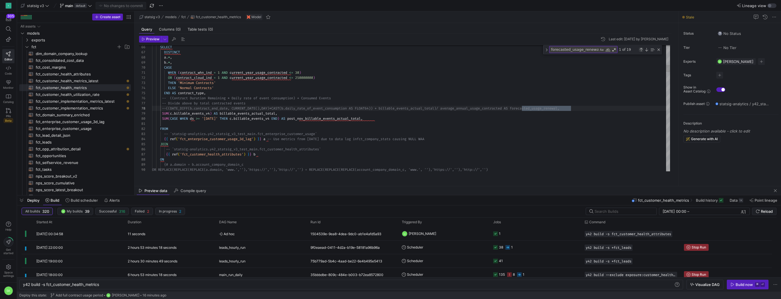
scroll to position [51, 419]
click at [648, 52] on div "Next Match (Enter)" at bounding box center [646, 49] width 5 height 5
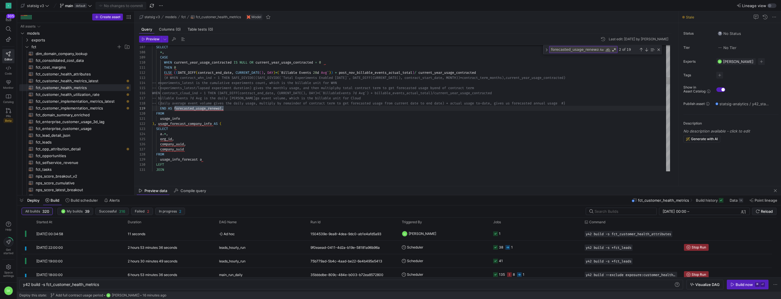
scroll to position [15, 73]
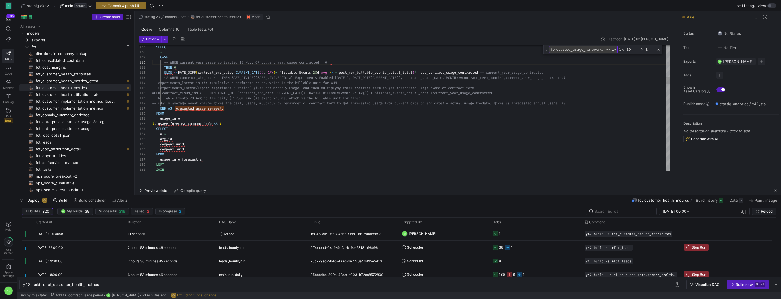
scroll to position [46, 18]
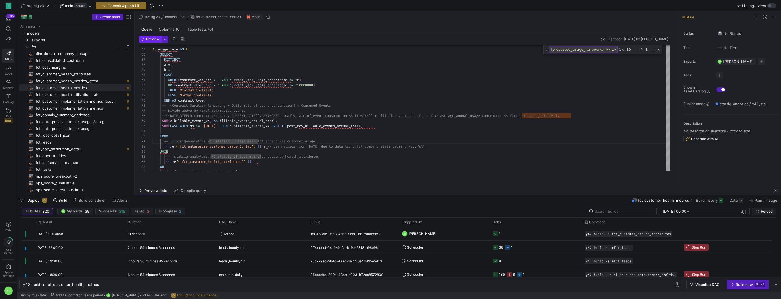
click at [152, 41] on span "Preview" at bounding box center [152, 39] width 13 height 4
click at [659, 52] on div "Close (Escape)" at bounding box center [658, 49] width 5 height 5
click at [158, 41] on span "Preview" at bounding box center [152, 39] width 13 height 4
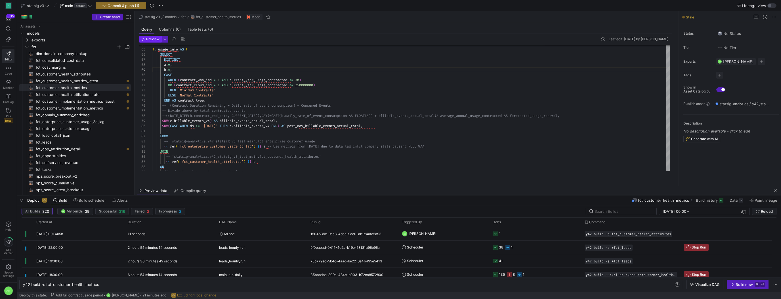
click at [147, 41] on span "Preview" at bounding box center [151, 39] width 18 height 4
type textarea "WHEN (contract_whn_ind = 1 AND current_year_usage_contracted <= 30) OR (contrac…"
type textarea "f"
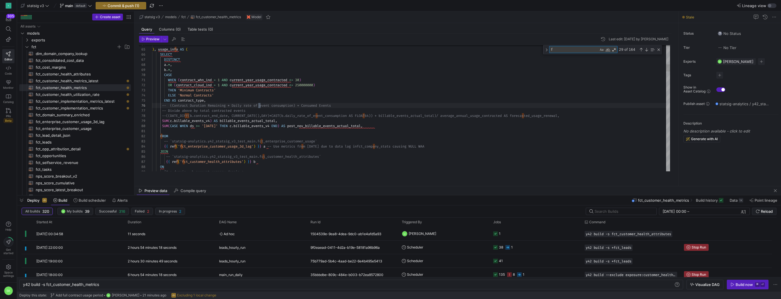
type textarea "OR (contract_cloud_ind = 1 AND current_year_usage_contracted <= 250000000) THEN…"
type textarea "forecasted"
type textarea "contract_usage_contracted -- current_year_usage_contracted {# WHEN contract_whn…"
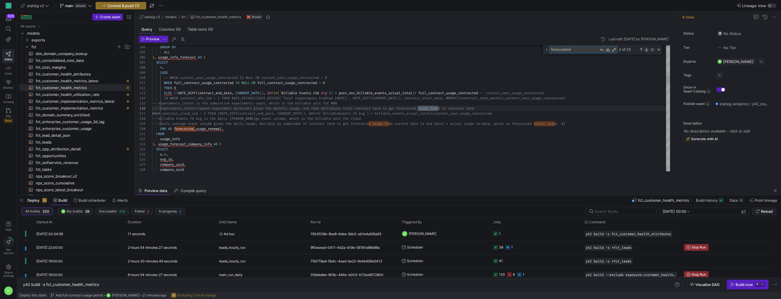
type textarea "forecasted"
click at [645, 52] on div "Next Match (Enter)" at bounding box center [646, 49] width 5 height 5
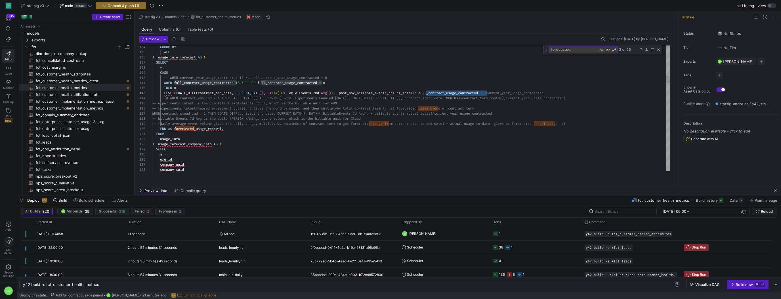
scroll to position [5, 27]
click at [646, 52] on div "Next Match (Enter)" at bounding box center [646, 49] width 5 height 5
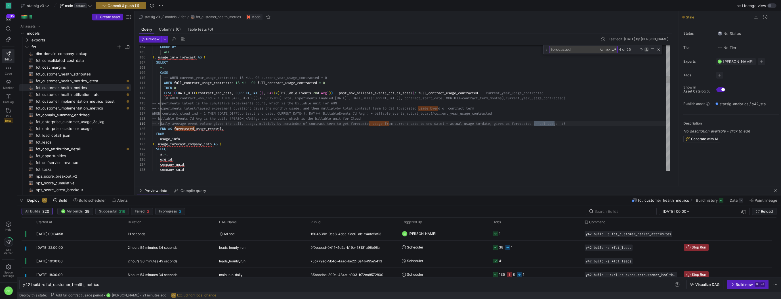
click at [646, 52] on div "Next Match (Enter)" at bounding box center [646, 49] width 5 height 5
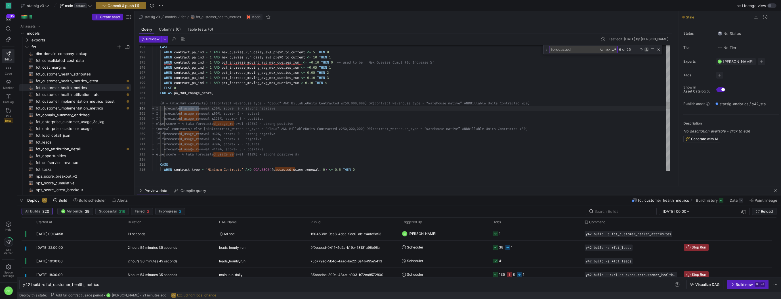
click at [646, 52] on div "Next Match (Enter)" at bounding box center [646, 49] width 5 height 5
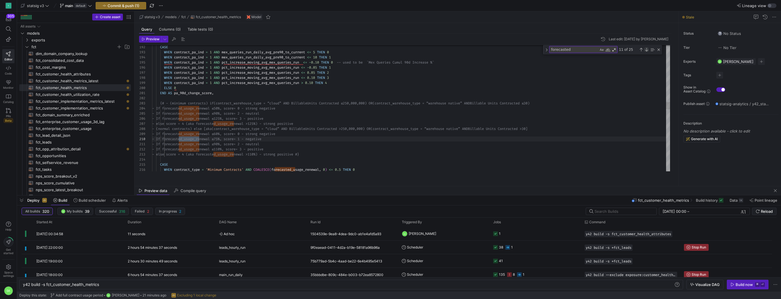
click at [646, 52] on div "Next Match (Enter)" at bounding box center [646, 49] width 5 height 5
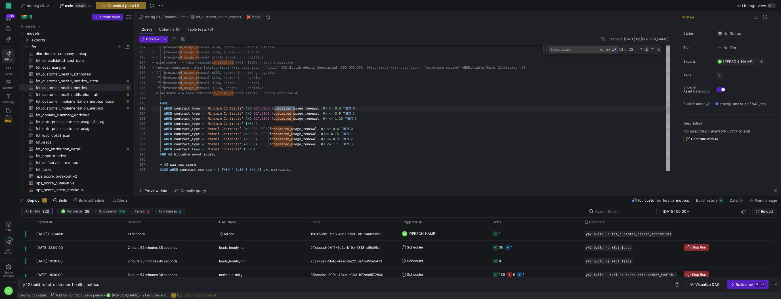
click at [646, 52] on div "Next Match (Enter)" at bounding box center [646, 49] width 5 height 5
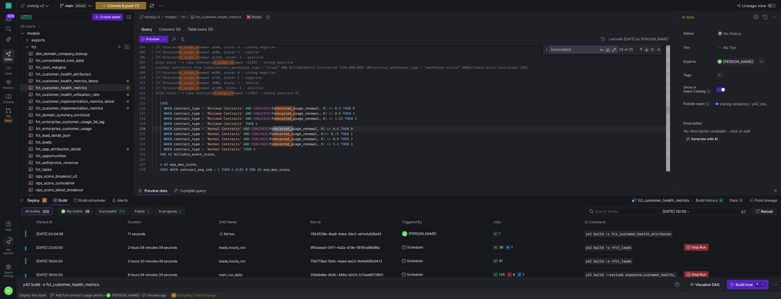
type textarea "WHEN contract_type = 'Normal Contracts' AND COALESCE(forecasted_usage_renewal, …"
click at [154, 41] on span "Preview" at bounding box center [152, 39] width 13 height 4
click at [128, 2] on span "button" at bounding box center [121, 5] width 50 height 7
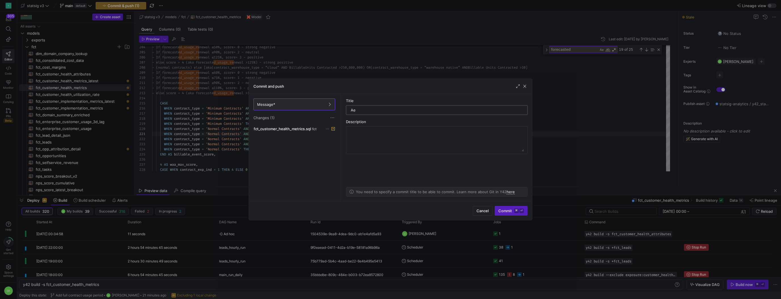
type input "A"
type input "Use full contract period volumes for multi-year contracts"
click at [505, 208] on span "Commit ⌘ ⏎" at bounding box center [511, 210] width 26 height 5
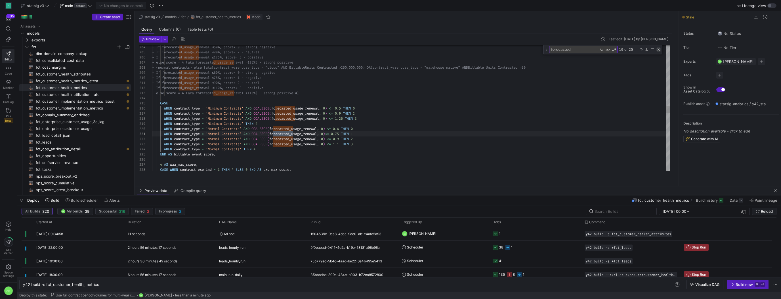
click at [658, 52] on div "Close (Escape)" at bounding box center [658, 49] width 5 height 5
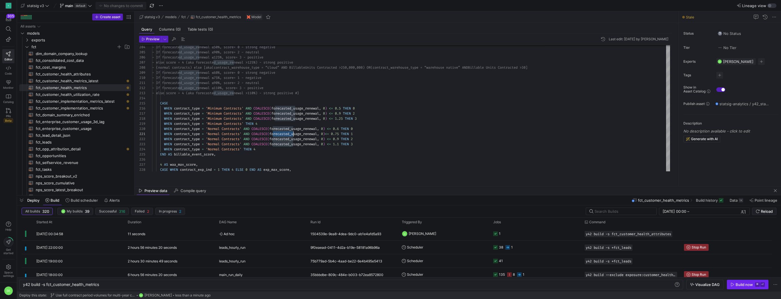
click at [735, 283] on div "Build now" at bounding box center [743, 284] width 17 height 5
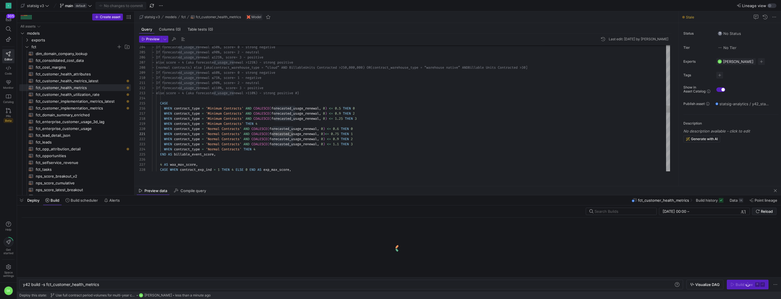
click at [403, 135] on div "- If forecasted_usage_renewal ≤50%, score = 0 - strong negative - If forecasted…" at bounding box center [411, 94] width 518 height 2180
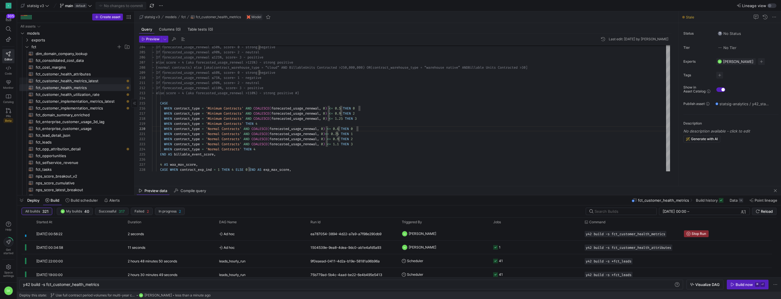
click at [98, 84] on span "fct_customer_health_metrics_latest​​​​​​​​​​" at bounding box center [80, 81] width 88 height 7
type textarea "WITH chml AS ( SELECT ds, account_id, account_name, account_region AS region, a…"
type textarea "y42 build -s fct_customer_health_metrics_latest"
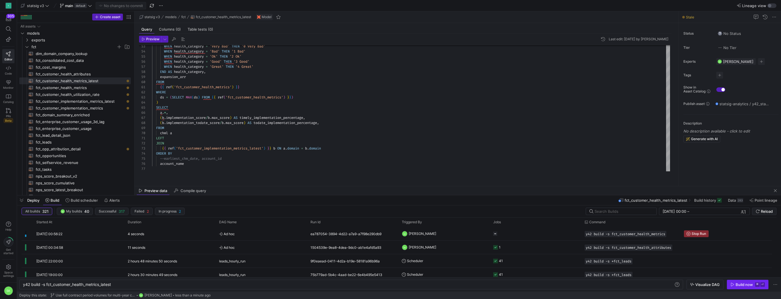
click at [736, 280] on span "button" at bounding box center [747, 284] width 41 height 9
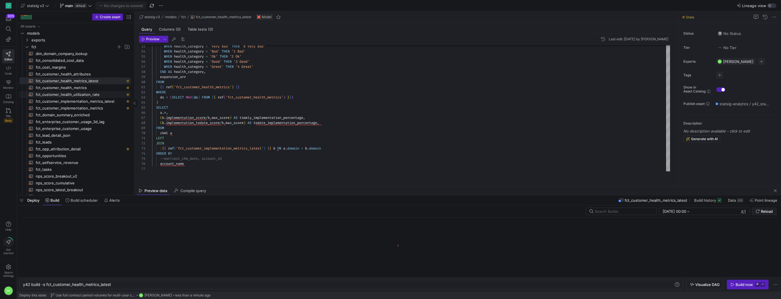
click at [85, 97] on span "fct_customer_health_utilization_rate​​​​​​​​​​" at bounding box center [80, 94] width 88 height 7
type textarea "-- Utilization Rate: Actual usage to contracted usage -- Daily Run Rate: Billab…"
type textarea "y42 build -s fct_customer_health_utilization_rate"
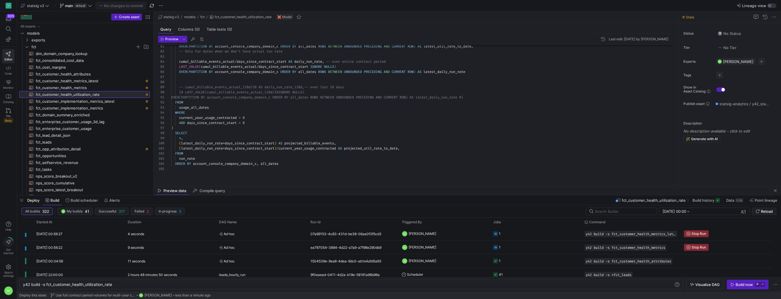
drag, startPoint x: 134, startPoint y: 109, endPoint x: 168, endPoint y: 114, distance: 34.6
click at [168, 114] on as-split "Create asset Drag here to set row groups Drag here to set column labels Group 1…" at bounding box center [399, 103] width 764 height 184
click at [123, 105] on span "fct_customer_implementation_metrics_latest​​​​​​​​​​" at bounding box center [90, 101] width 108 height 7
type textarea "SELECT * FROM {{ ref('fct_customer_implementation_metrics') }} WHERE ds = (SELE…"
type textarea "y42 build -s fct_customer_implementation_metrics_latest"
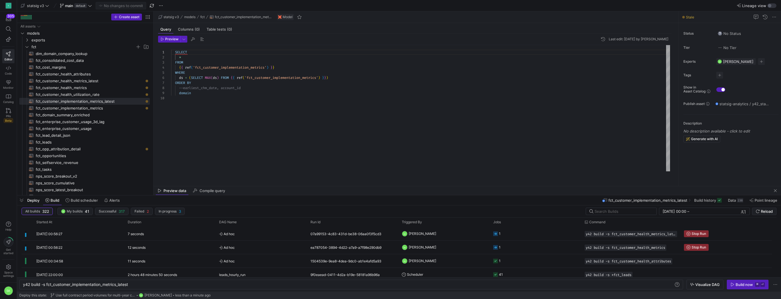
click at [728, 290] on y42-orchestration-inline-build "y42 build -s fct_customer_implementation_metrics_l atest y42 build -s fct_custo…" at bounding box center [399, 284] width 764 height 14
click at [735, 283] on div "Build now" at bounding box center [743, 284] width 17 height 5
click at [249, 140] on div "SELECT * FROM { { ref ( 'fct_customer_implementation_metrics' ) } } WHERE ds = …" at bounding box center [420, 108] width 499 height 126
click at [104, 111] on span "fct_customer_implementation_metrics​​​​​​​​​​" at bounding box center [90, 108] width 108 height 7
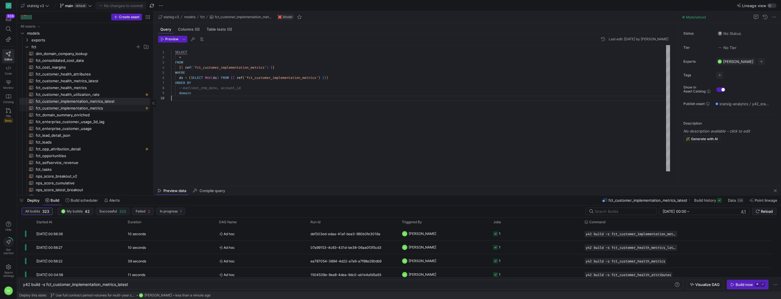
type textarea "{{ config( materialized='incremental', unique_key=['ds', 'domain'], incremental…"
type textarea "y42 build -s fct_customer_implementation_metrics"
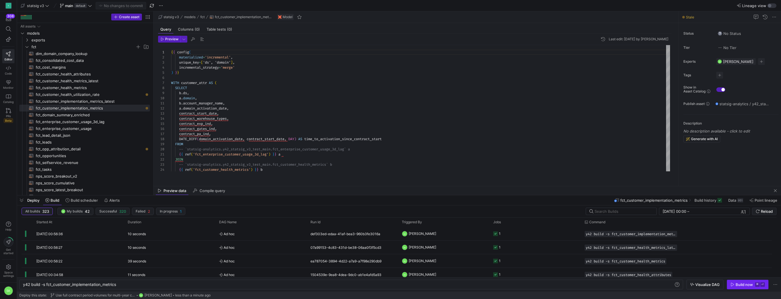
click at [735, 285] on div "Build now" at bounding box center [743, 284] width 17 height 5
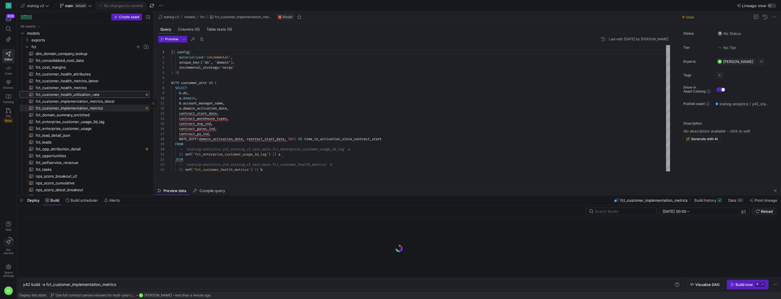
click at [103, 98] on span "fct_customer_health_utilization_rate​​​​​​​​​​" at bounding box center [90, 94] width 108 height 7
type textarea "-- Utilization Rate: Actual usage to contracted usage -- Daily Run Rate: Billab…"
type textarea "y42 build -s fct_customer_health_utilization_rate"
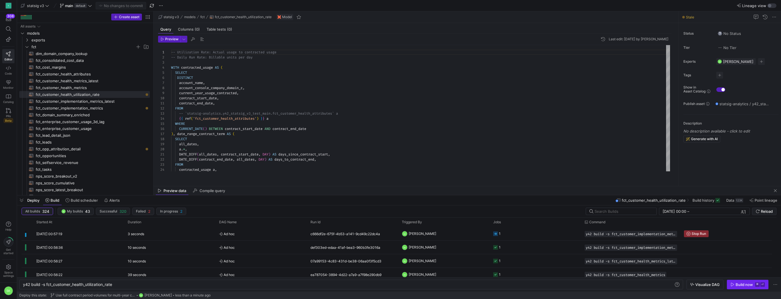
click at [727, 280] on span "button" at bounding box center [747, 284] width 41 height 9
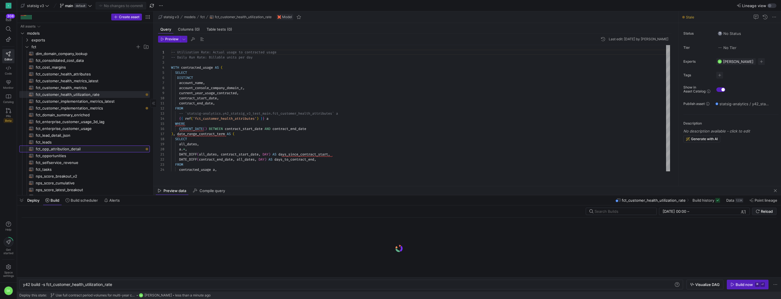
click at [90, 152] on span "fct_opp_attribution_detail​​​​​​​​​​" at bounding box center [90, 149] width 108 height 7
type textarea "WITH -- Extract account name-to-domain mapping account_mapping AS ( SELECT acco…"
type textarea "y42 build -s fct_opp_attribution_detail"
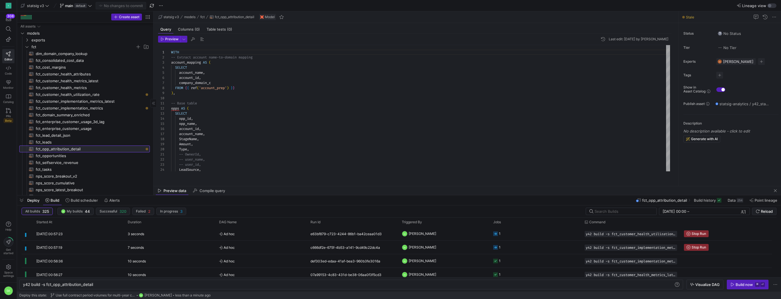
scroll to position [78, 0]
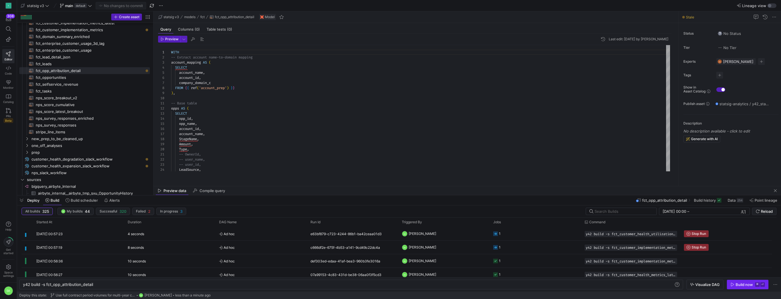
click at [740, 282] on div "Build now" at bounding box center [743, 284] width 17 height 5
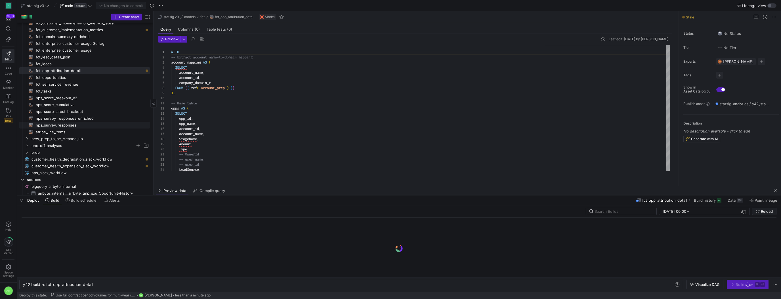
scroll to position [81, 0]
click at [115, 164] on span "customer_health_expansion_slack_workflow​​​​​" at bounding box center [87, 163] width 112 height 7
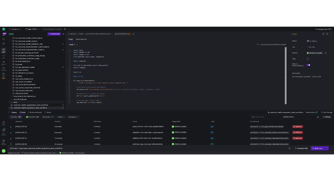
scroll to position [104, 0]
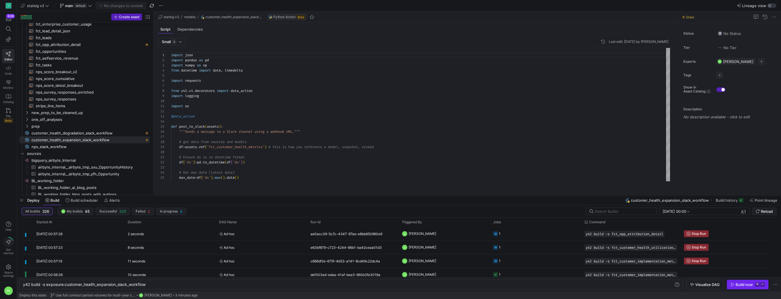
click at [732, 280] on span "button" at bounding box center [747, 284] width 41 height 9
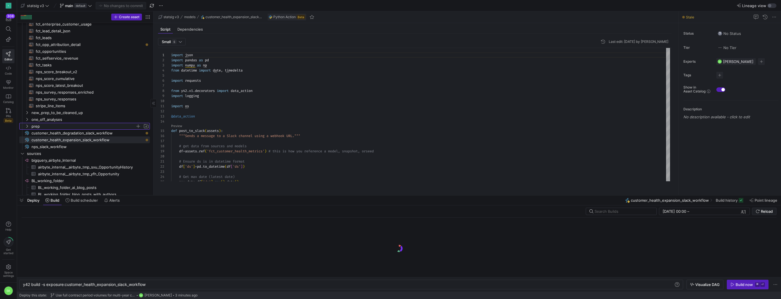
click at [117, 130] on span "prep" at bounding box center [83, 126] width 104 height 7
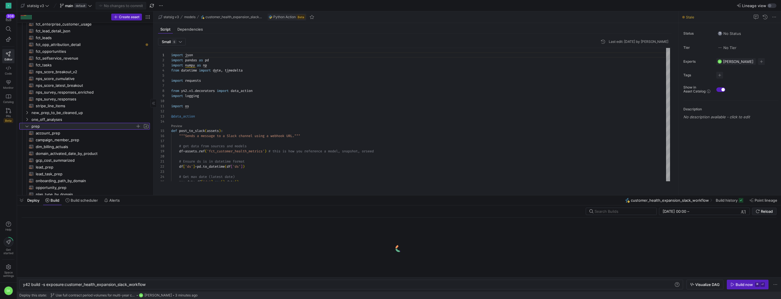
click at [28, 128] on icon at bounding box center [27, 126] width 4 height 3
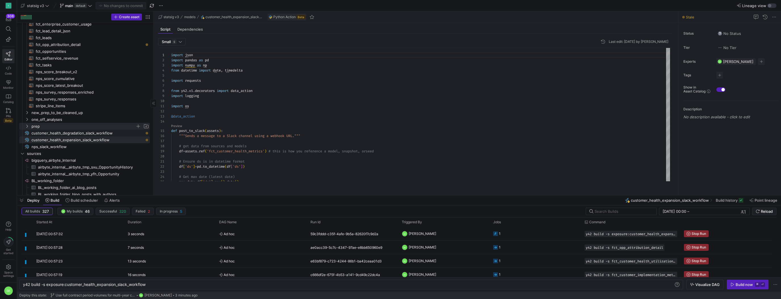
click at [71, 136] on span "customer_health_degradation_slack_workflow​​​​​" at bounding box center [87, 133] width 112 height 7
click at [735, 282] on div "Build now" at bounding box center [743, 284] width 17 height 5
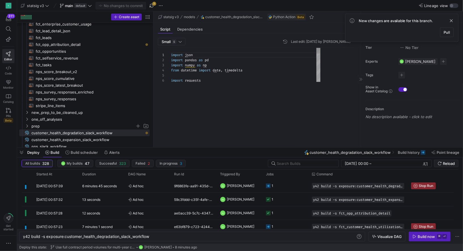
scroll to position [51, 0]
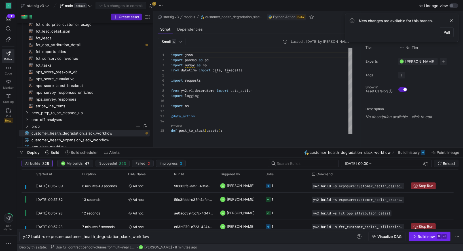
click at [418, 235] on div "Build now" at bounding box center [426, 237] width 17 height 5
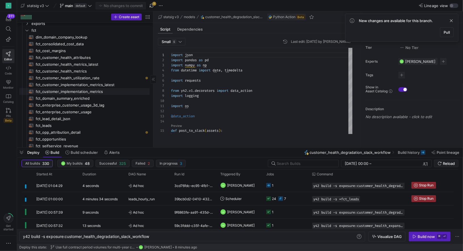
scroll to position [0, 0]
click at [115, 78] on span "fct_customer_health_utilization_rate​​​​​​​​​​" at bounding box center [90, 77] width 108 height 7
type textarea "y42 build -s fct_customer_health_utilization_rate"
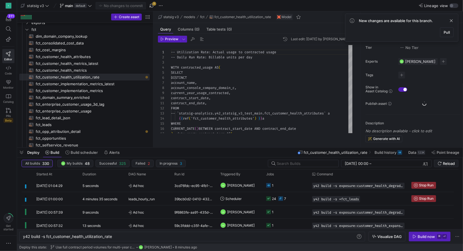
scroll to position [51, 0]
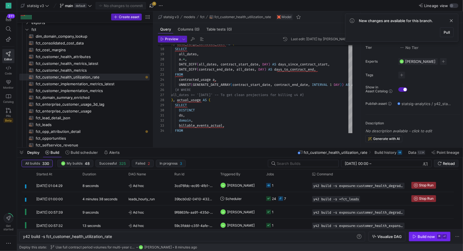
click at [413, 235] on icon "button" at bounding box center [414, 236] width 3 height 3
